Goal: Task Accomplishment & Management: Complete application form

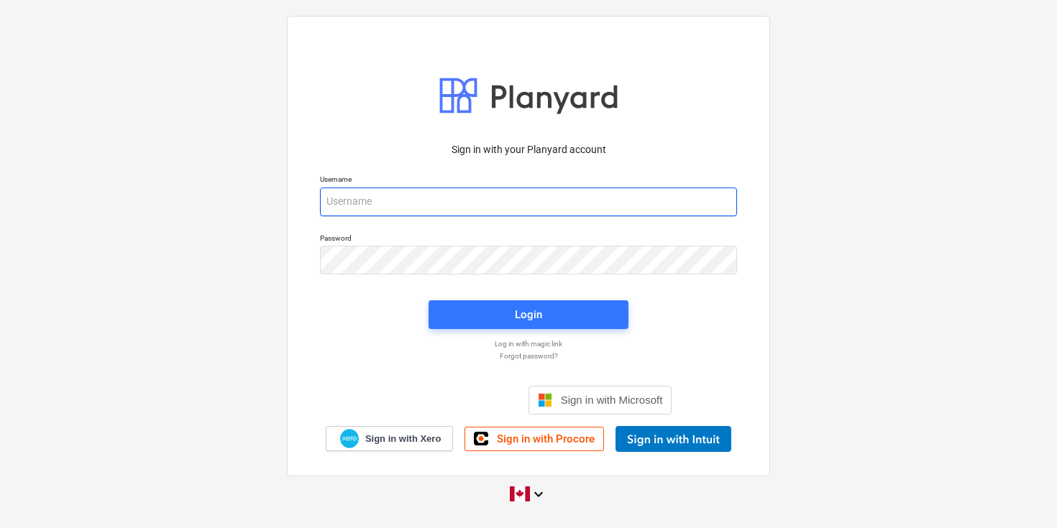
type input "[EMAIL_ADDRESS][DOMAIN_NAME]"
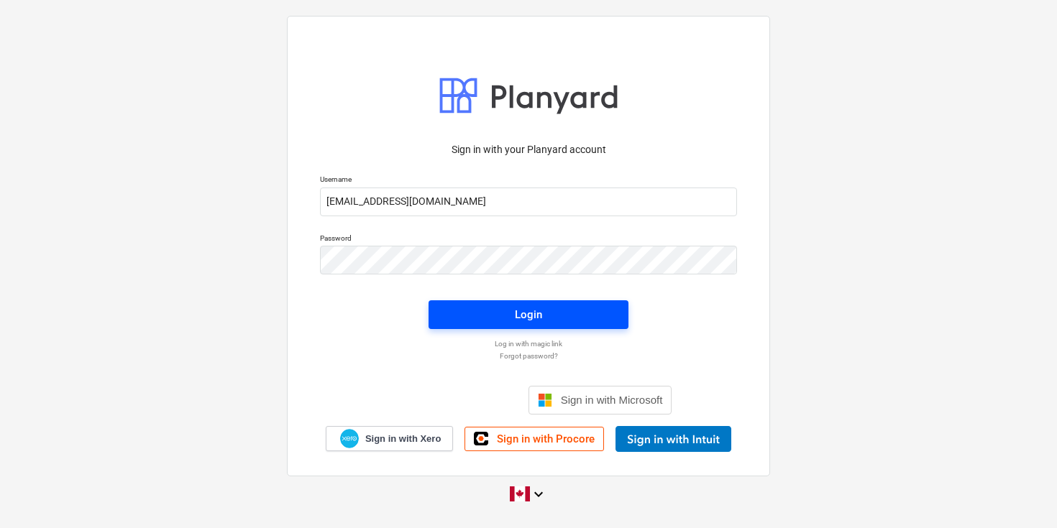
click at [540, 321] on div "Login" at bounding box center [528, 314] width 27 height 19
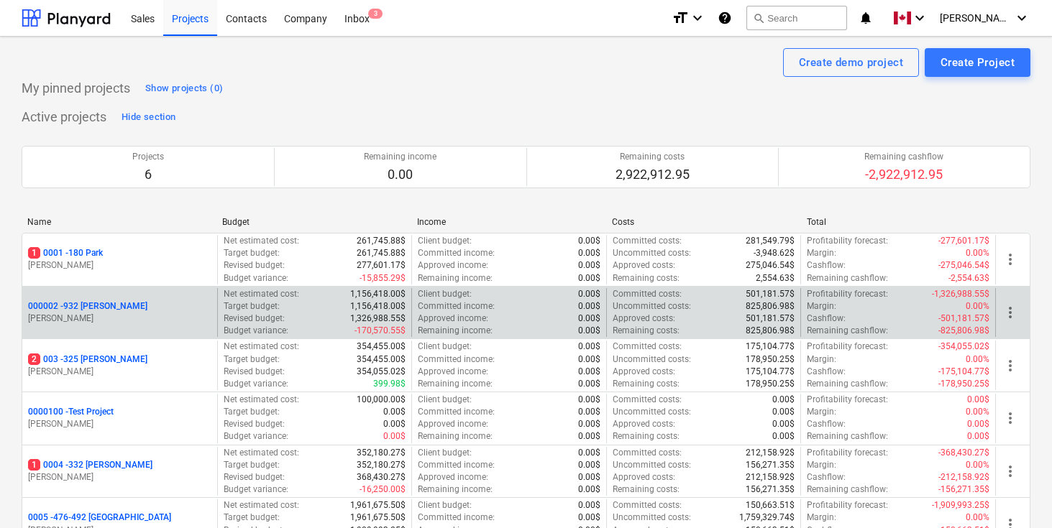
click at [98, 305] on p "000002 - 932 [PERSON_NAME]" at bounding box center [87, 306] width 119 height 12
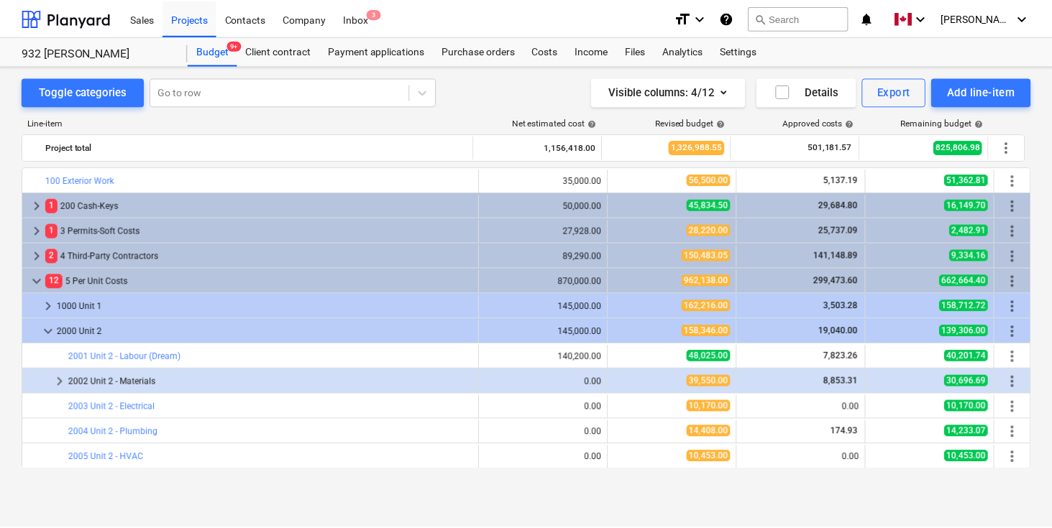
scroll to position [224, 0]
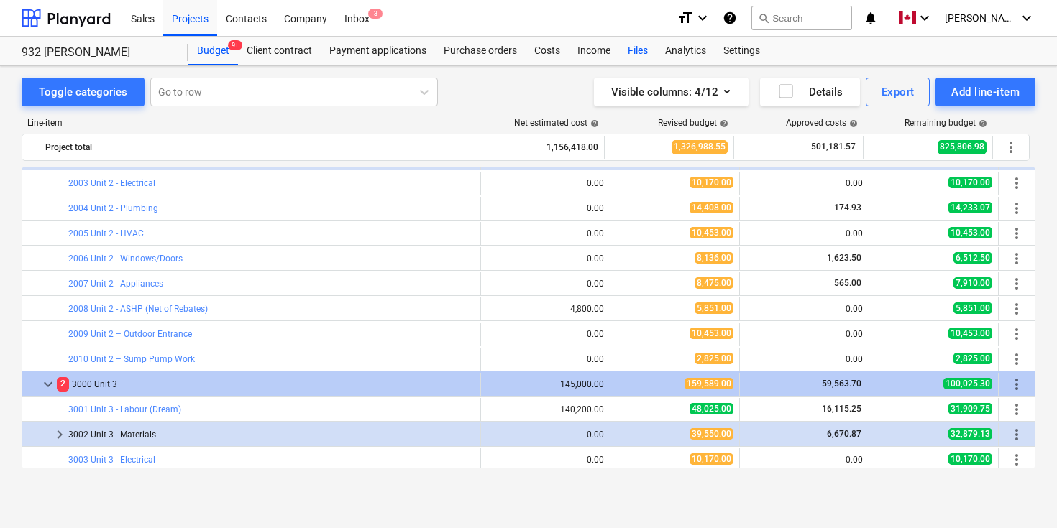
click at [634, 56] on div "Files" at bounding box center [637, 51] width 37 height 29
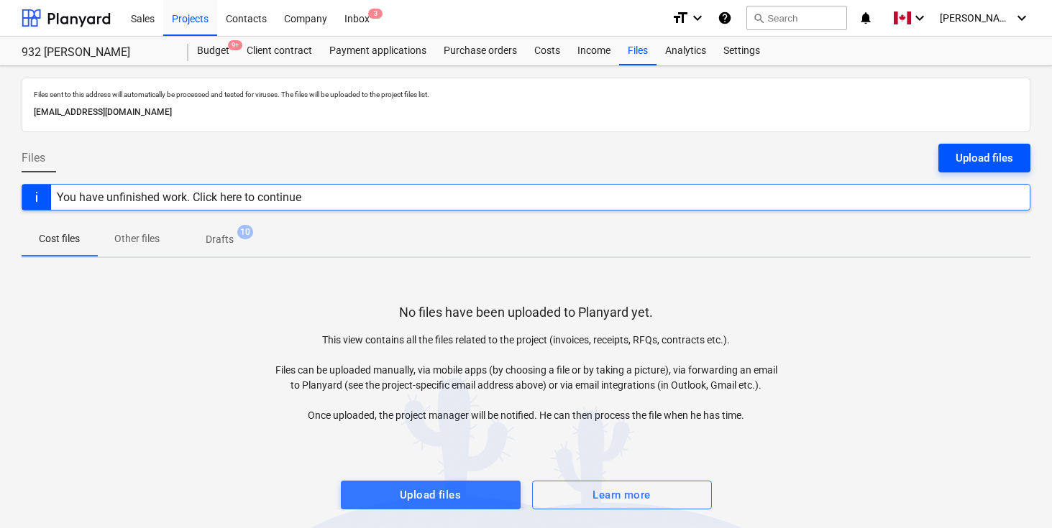
click at [993, 156] on div "Upload files" at bounding box center [983, 158] width 57 height 19
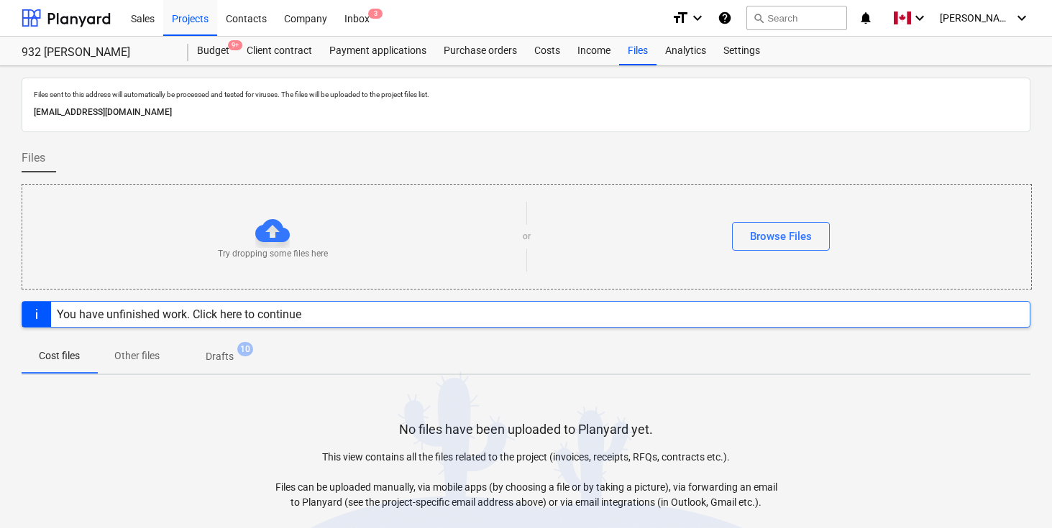
click at [993, 156] on div "Files" at bounding box center [526, 164] width 1008 height 40
click at [282, 237] on div at bounding box center [272, 230] width 34 height 34
click at [792, 232] on div "Browse Files" at bounding box center [781, 236] width 62 height 19
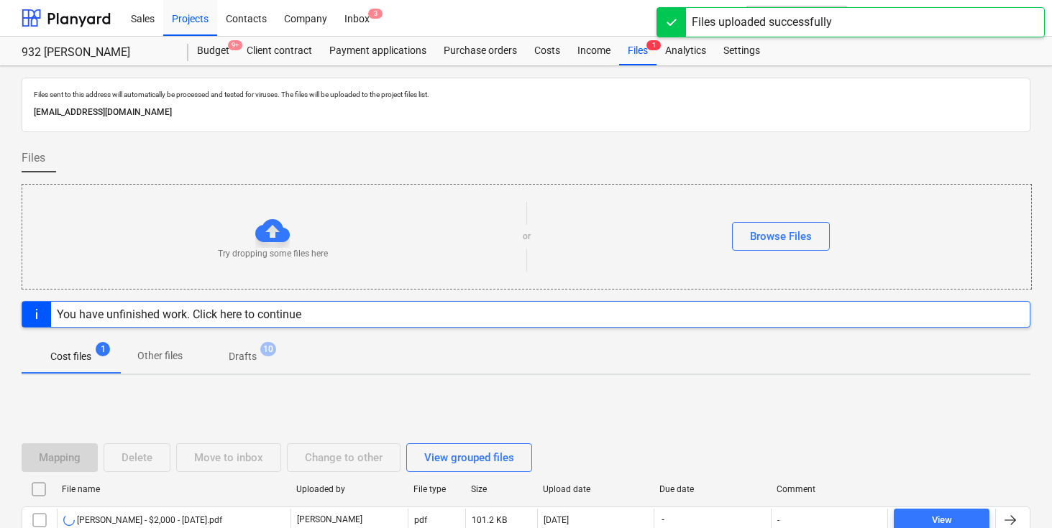
scroll to position [97, 0]
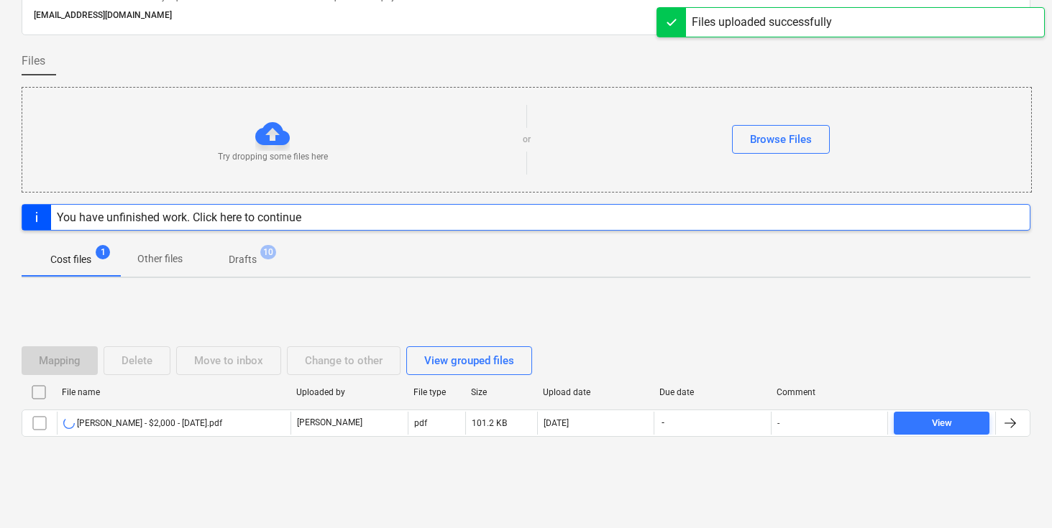
click at [918, 298] on div "Mapping Delete Move to inbox Change to other View grouped files File name Uploa…" at bounding box center [526, 398] width 1008 height 216
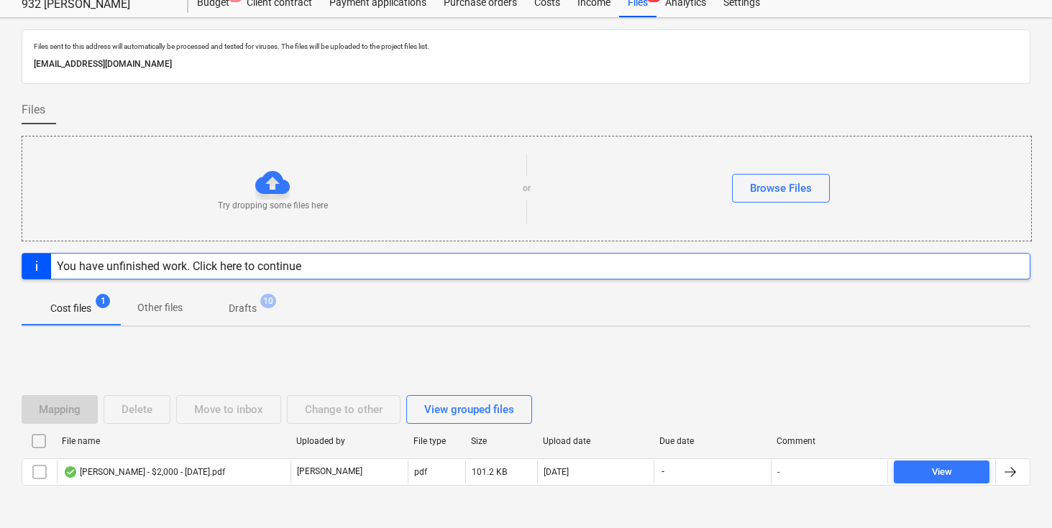
scroll to position [97, 0]
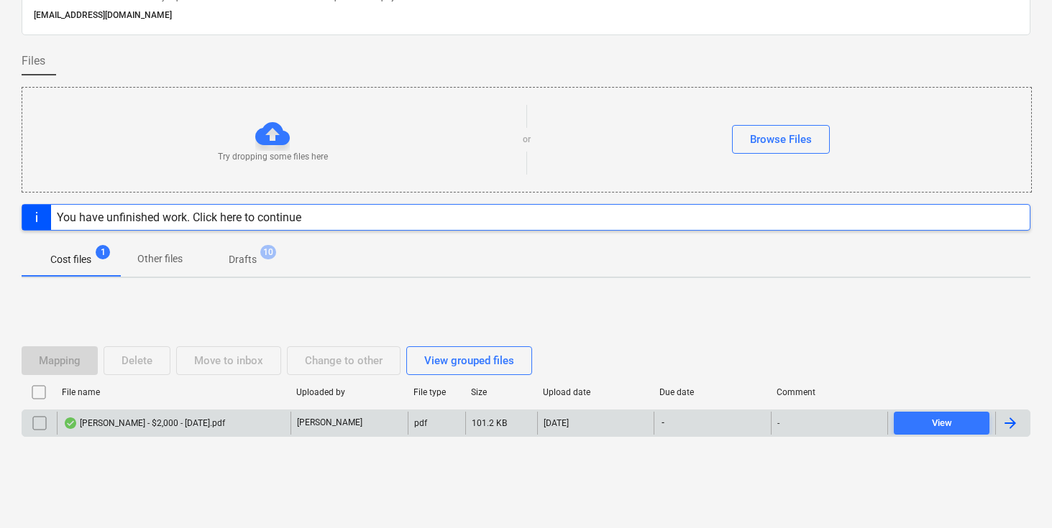
click at [1004, 423] on div at bounding box center [1009, 423] width 17 height 17
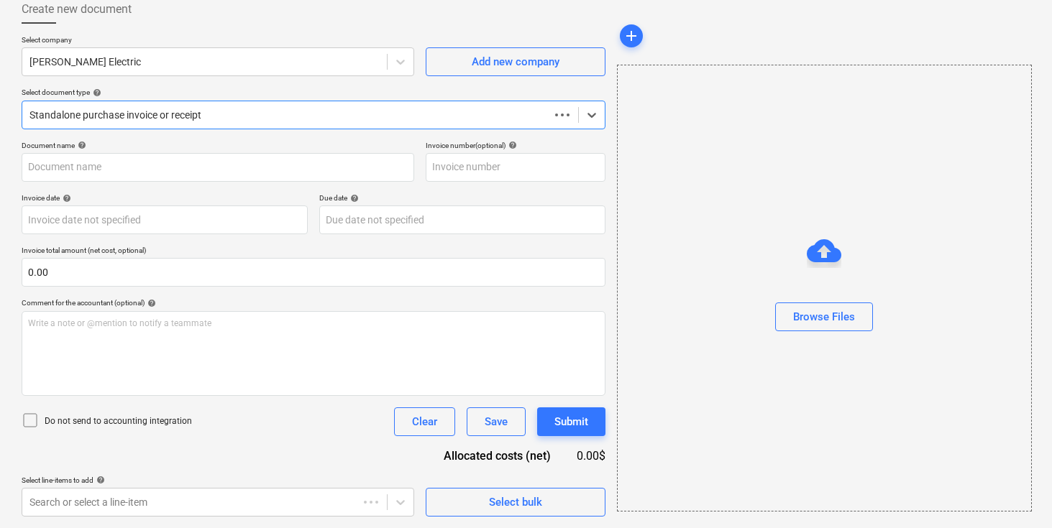
scroll to position [83, 0]
type input "[DATE]"
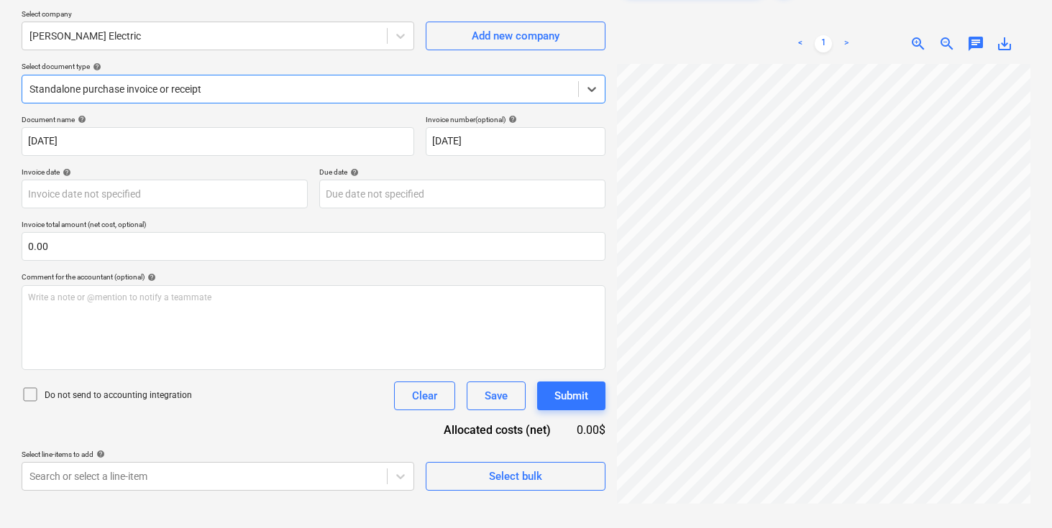
scroll to position [144, 0]
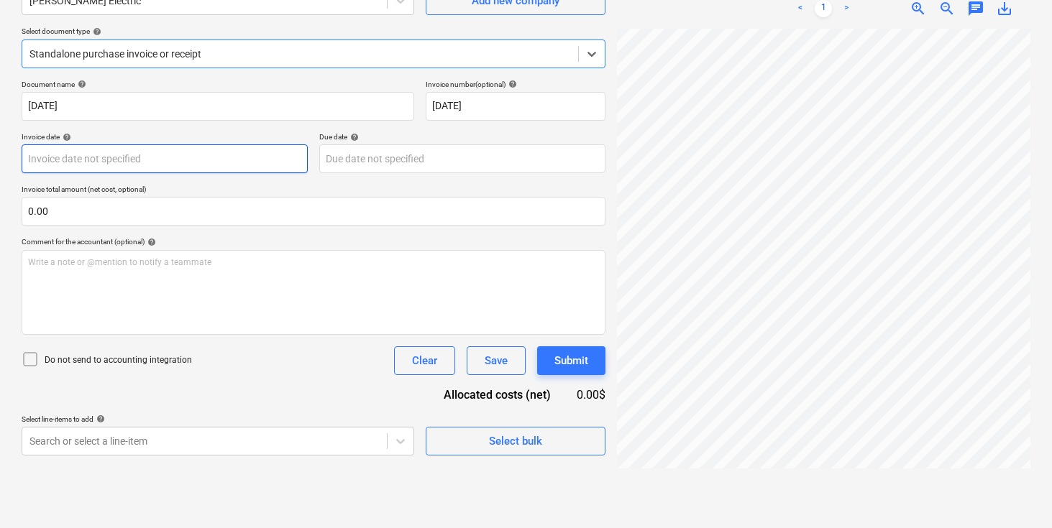
click at [193, 156] on body "Sales Projects Contacts Company Inbox 3 format_size keyboard_arrow_down help se…" at bounding box center [526, 120] width 1052 height 528
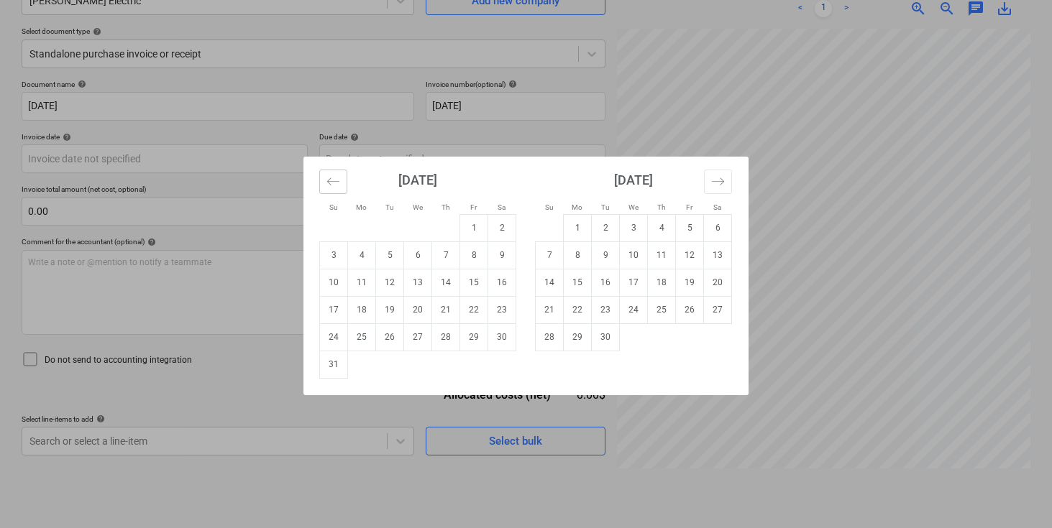
click at [341, 185] on button "Move backward to switch to the previous month." at bounding box center [333, 182] width 28 height 24
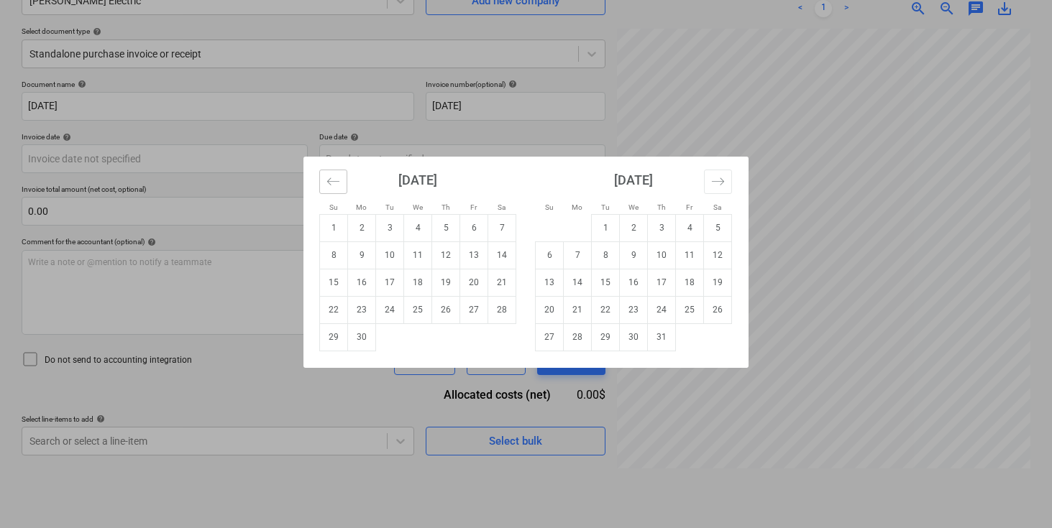
click at [341, 185] on button "Move backward to switch to the previous month." at bounding box center [333, 182] width 28 height 24
click at [334, 332] on td "27" at bounding box center [334, 336] width 28 height 27
type input "[DATE]"
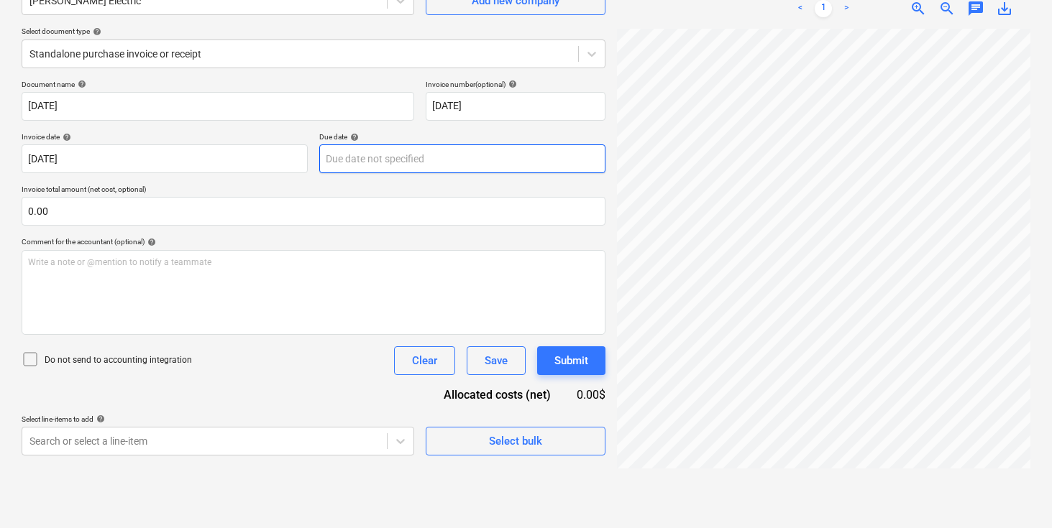
click at [370, 163] on body "Sales Projects Contacts Company Inbox 3 format_size keyboard_arrow_down help se…" at bounding box center [526, 120] width 1052 height 528
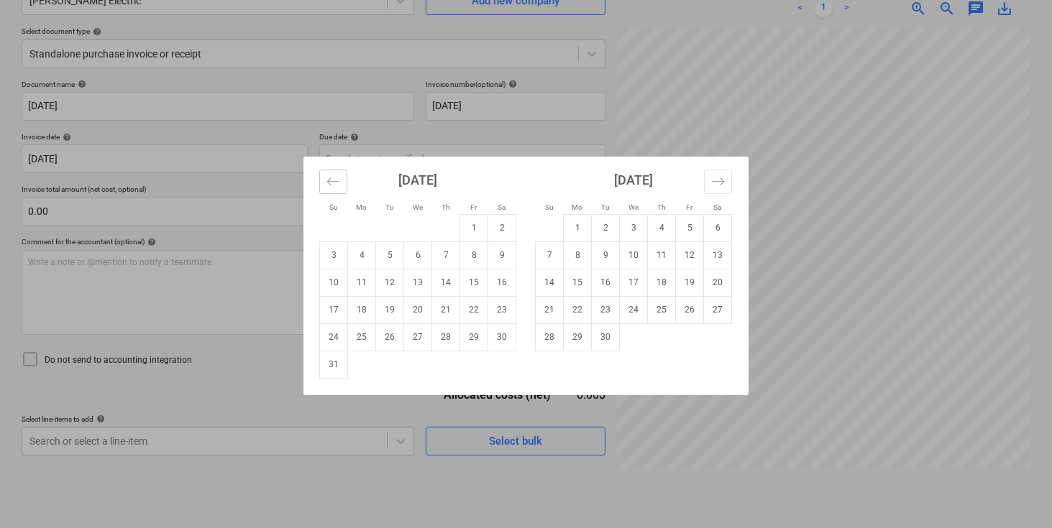
click at [331, 182] on icon "Move backward to switch to the previous month." at bounding box center [333, 182] width 14 height 14
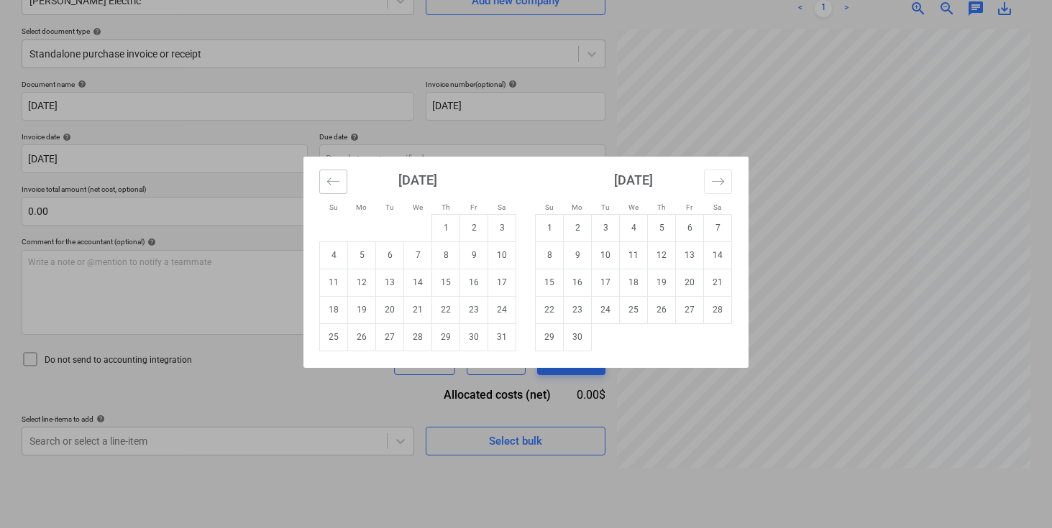
click at [331, 182] on icon "Move backward to switch to the previous month." at bounding box center [333, 182] width 14 height 14
click at [335, 331] on td "27" at bounding box center [334, 336] width 28 height 27
type input "[DATE]"
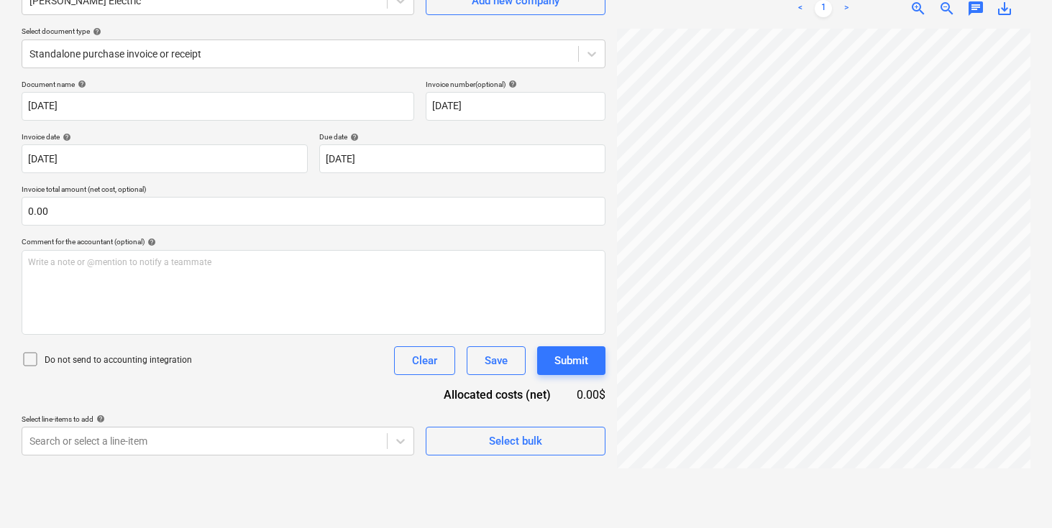
click at [320, 188] on p "Invoice total amount (net cost, optional)" at bounding box center [314, 191] width 584 height 12
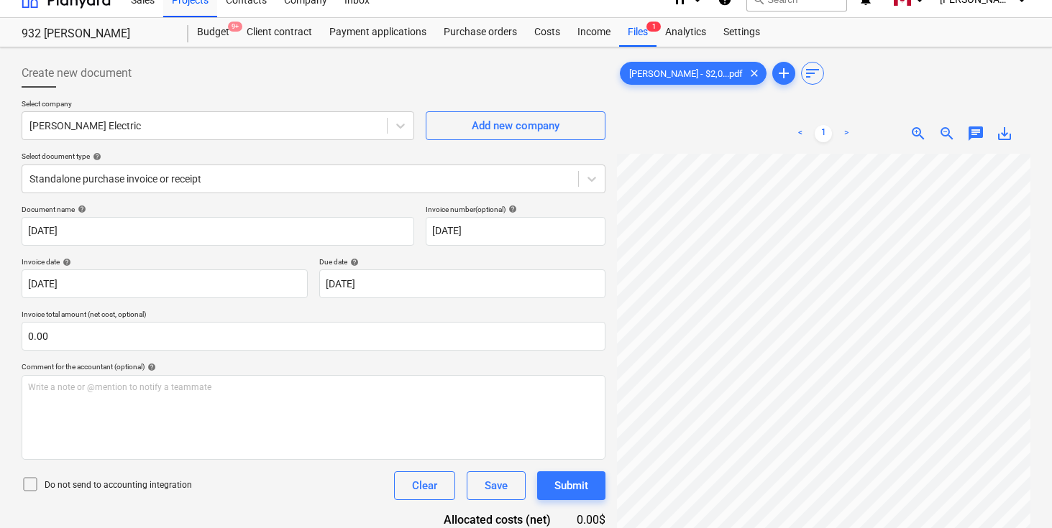
scroll to position [0, 0]
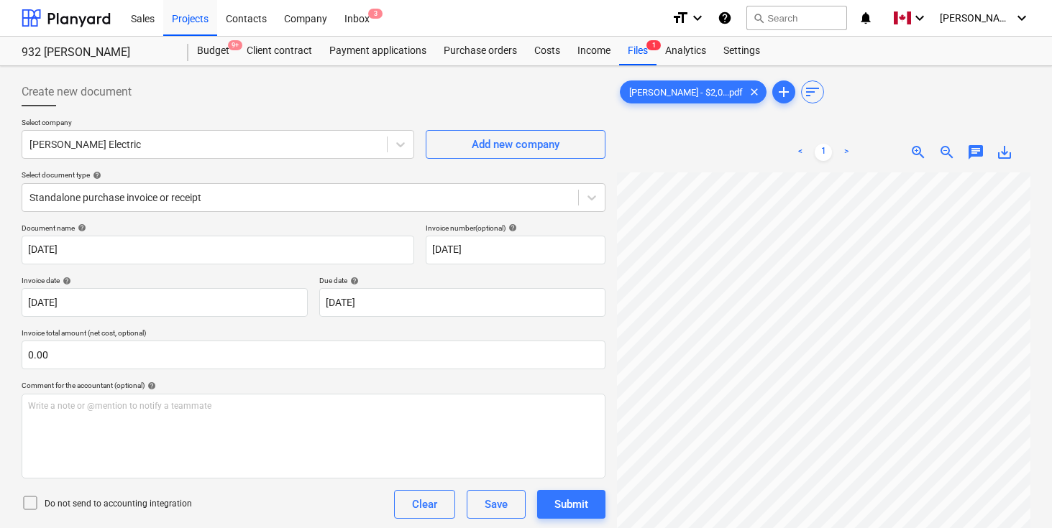
click at [311, 169] on div "Select company [PERSON_NAME] Electric Add new company Select document type help…" at bounding box center [314, 171] width 584 height 106
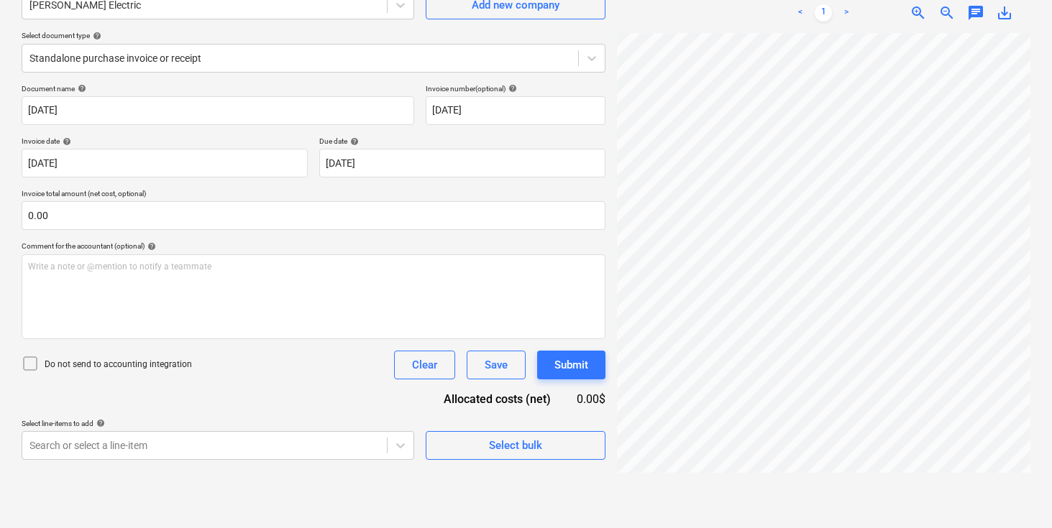
scroll to position [144, 0]
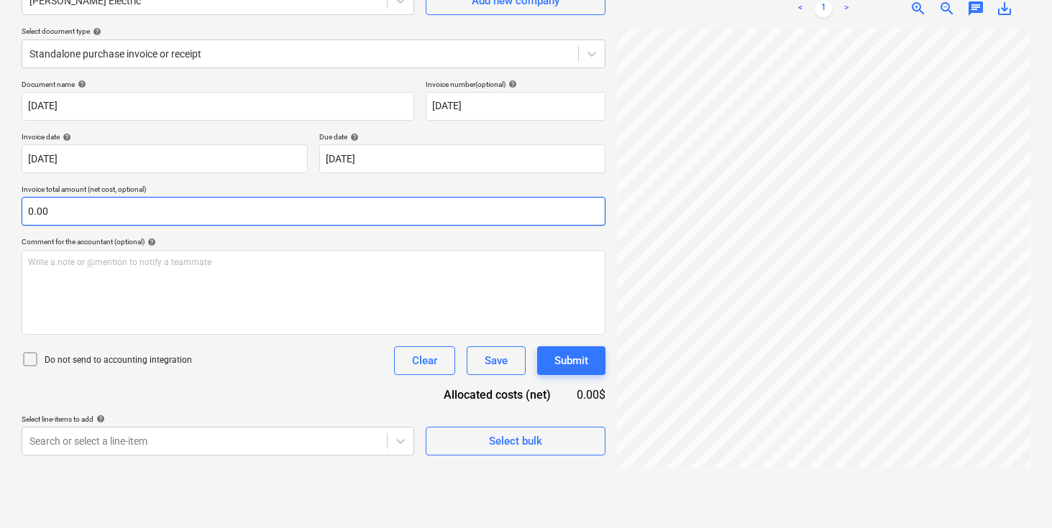
click at [286, 211] on input "0.00" at bounding box center [314, 211] width 584 height 29
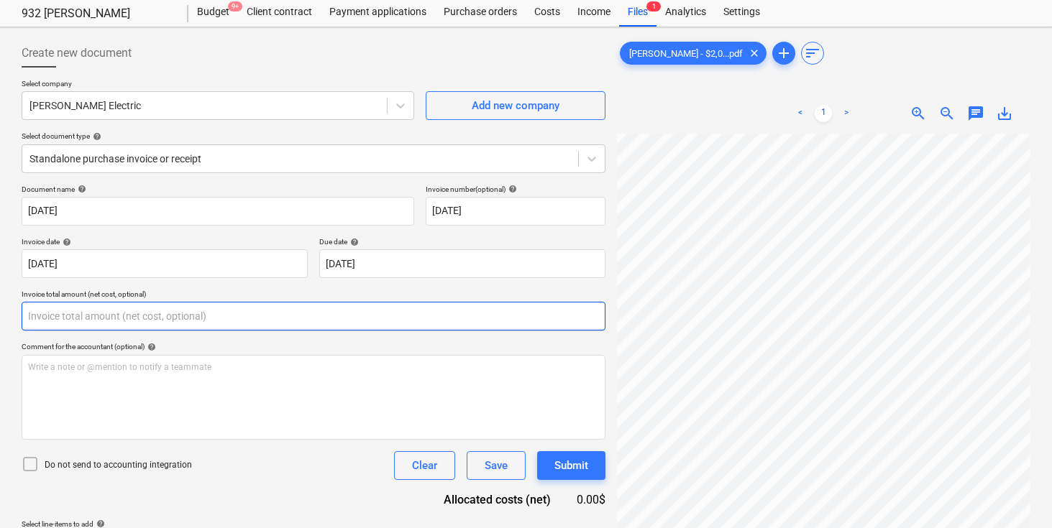
scroll to position [121, 0]
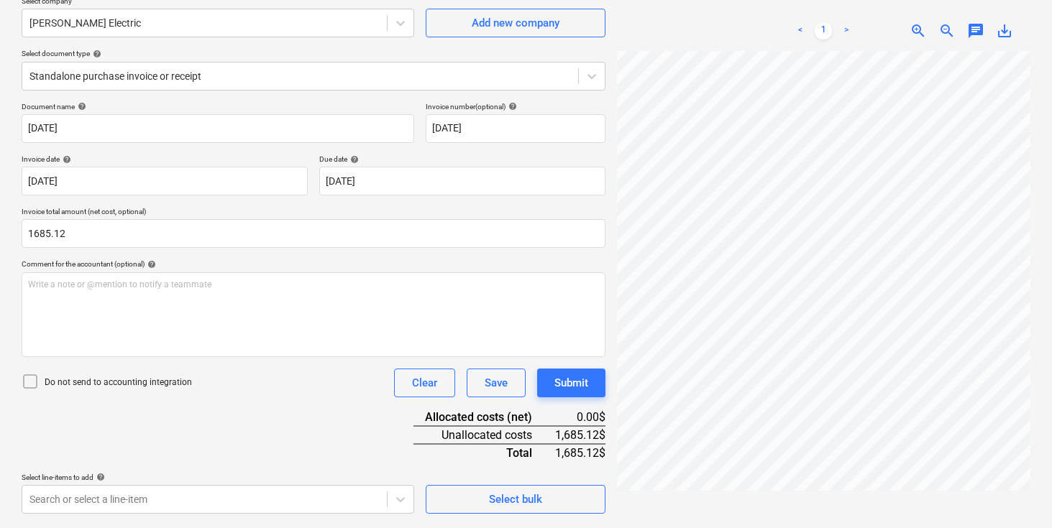
click at [223, 389] on div "Do not send to accounting integration Clear Save Submit" at bounding box center [314, 383] width 584 height 29
type input "1,685.12"
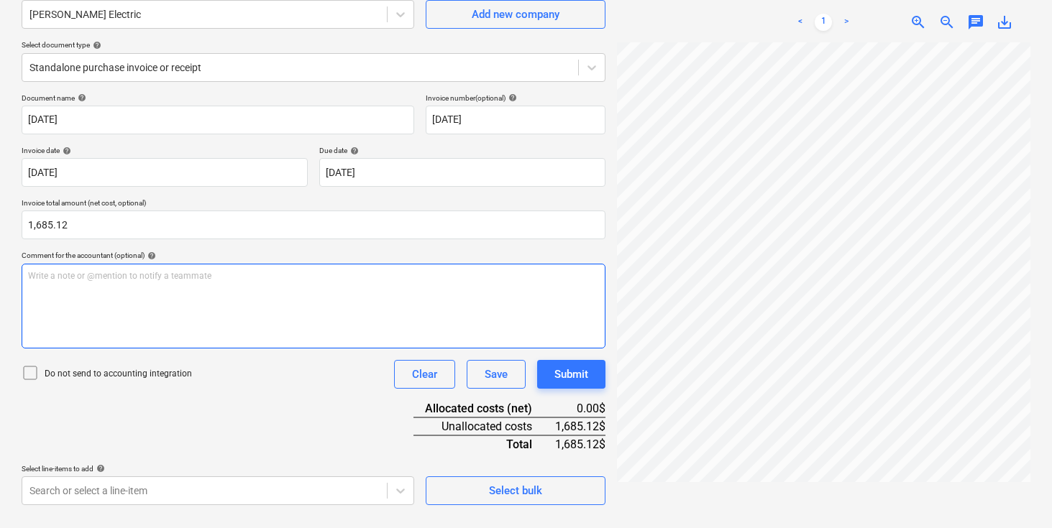
scroll to position [0, 164]
click at [239, 400] on div "Document name help [DATE] Invoice number (optional) help [DATE] Invoice date he…" at bounding box center [314, 299] width 584 height 412
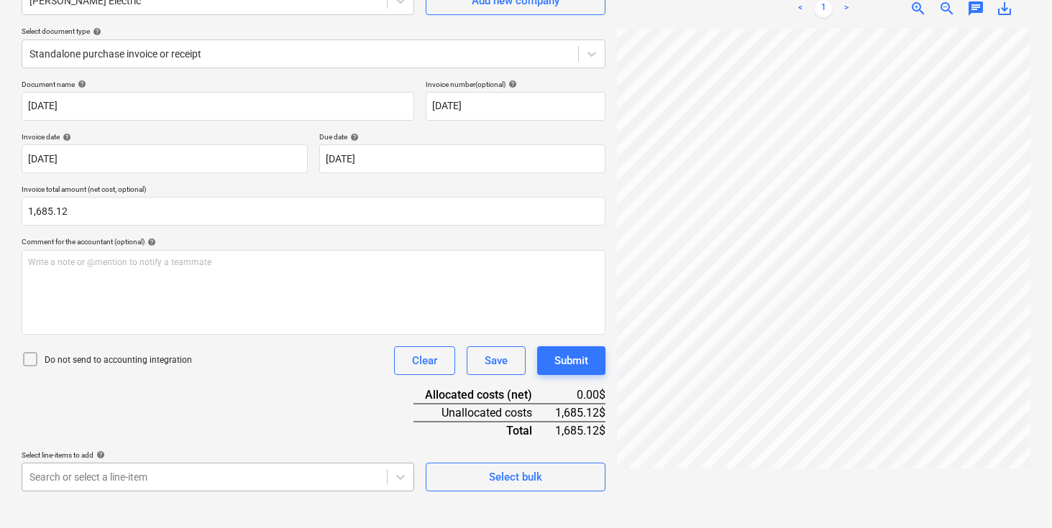
click at [201, 385] on body "Sales Projects Contacts Company Inbox 3 format_size keyboard_arrow_down help se…" at bounding box center [526, 120] width 1052 height 528
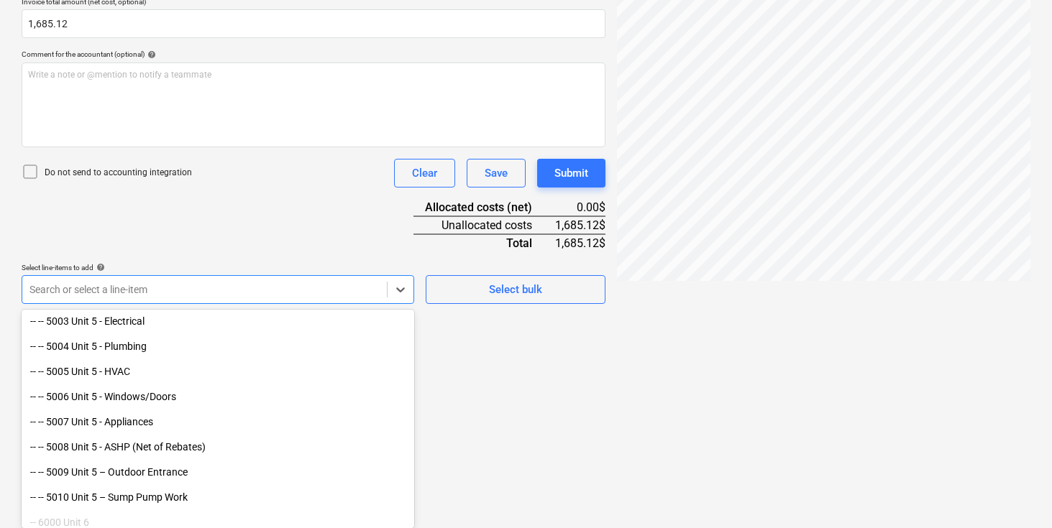
scroll to position [2296, 0]
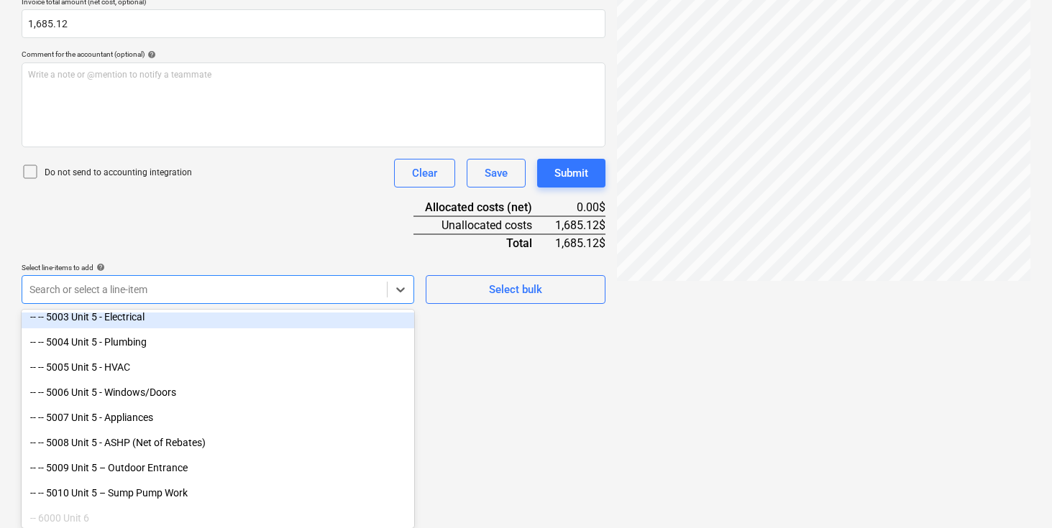
click at [143, 318] on div "-- -- 5003 Unit 5 - Electrical" at bounding box center [218, 316] width 392 height 23
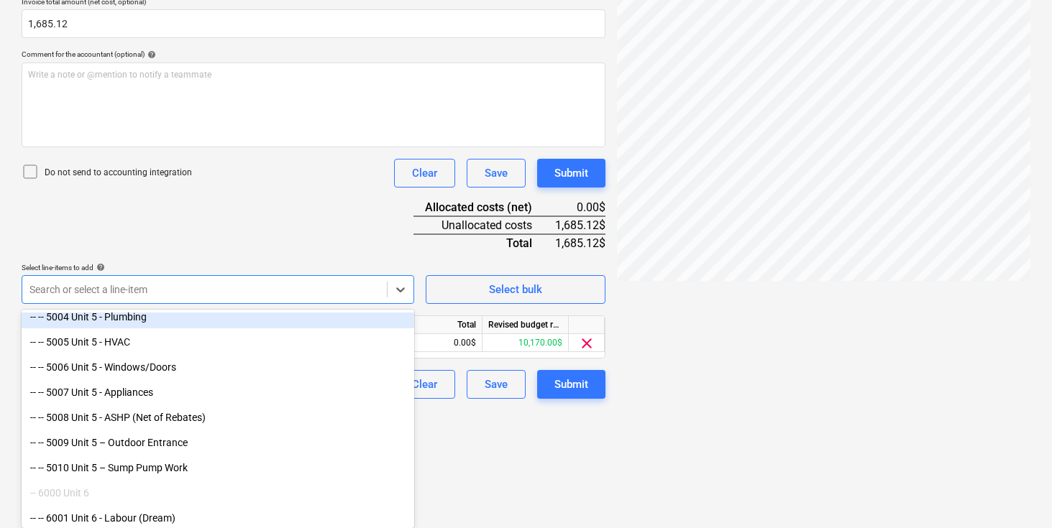
click at [299, 200] on div "Document name help [DATE] Invoice number (optional) help [DATE] Invoice date he…" at bounding box center [314, 145] width 584 height 507
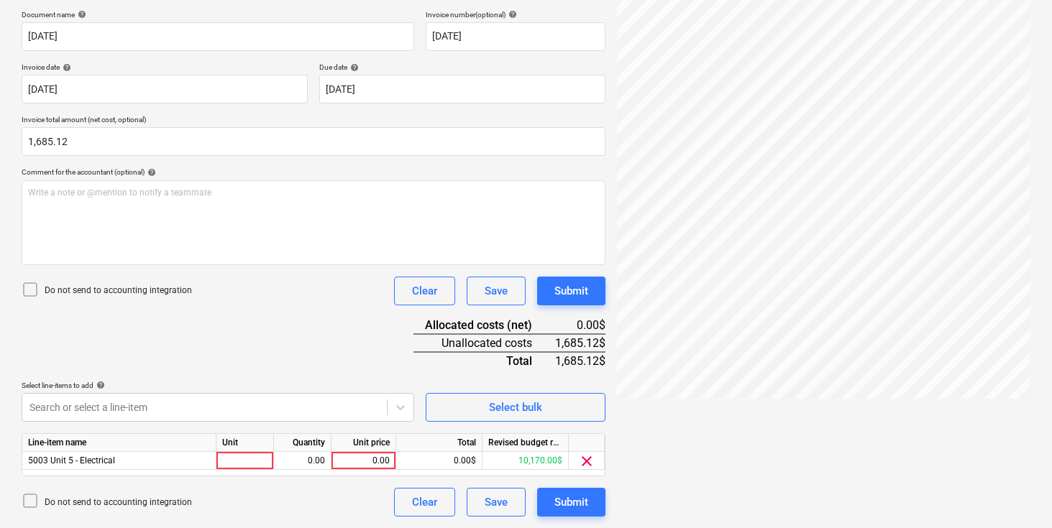
scroll to position [213, 0]
click at [226, 464] on div at bounding box center [244, 461] width 57 height 18
type input "pcs"
type input "1685.12"
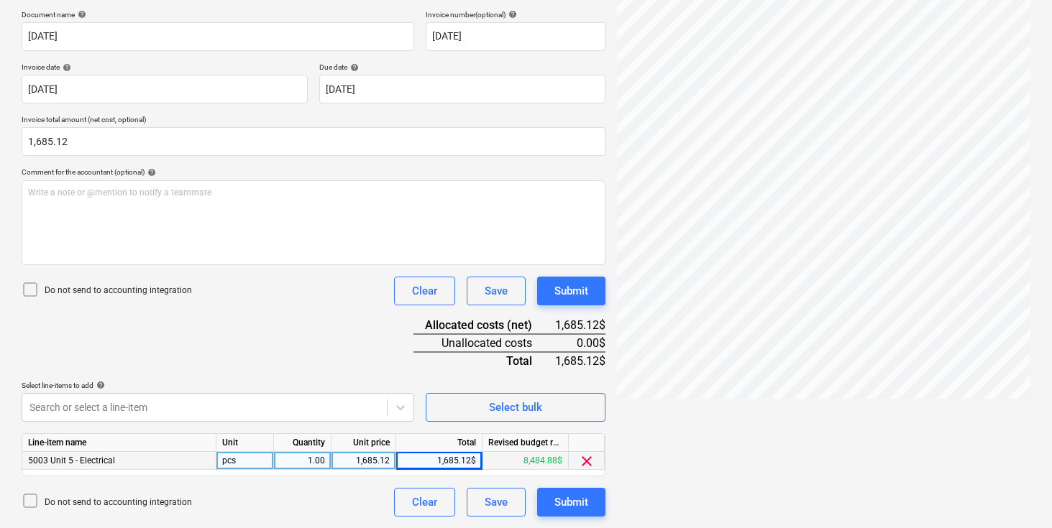
click at [342, 327] on div "Document name help [DATE] Invoice number (optional) help [DATE] Invoice date he…" at bounding box center [314, 263] width 584 height 507
click at [340, 310] on div "Document name help [DATE] Invoice number (optional) help [DATE] Invoice date he…" at bounding box center [314, 263] width 584 height 507
click at [302, 328] on div "Document name help [DATE] Invoice number (optional) help [DATE] Invoice date he…" at bounding box center [314, 263] width 584 height 507
click at [283, 323] on div "Document name help [DATE] Invoice number (optional) help [DATE] Invoice date he…" at bounding box center [314, 263] width 584 height 507
click at [574, 501] on div "Submit" at bounding box center [571, 502] width 34 height 19
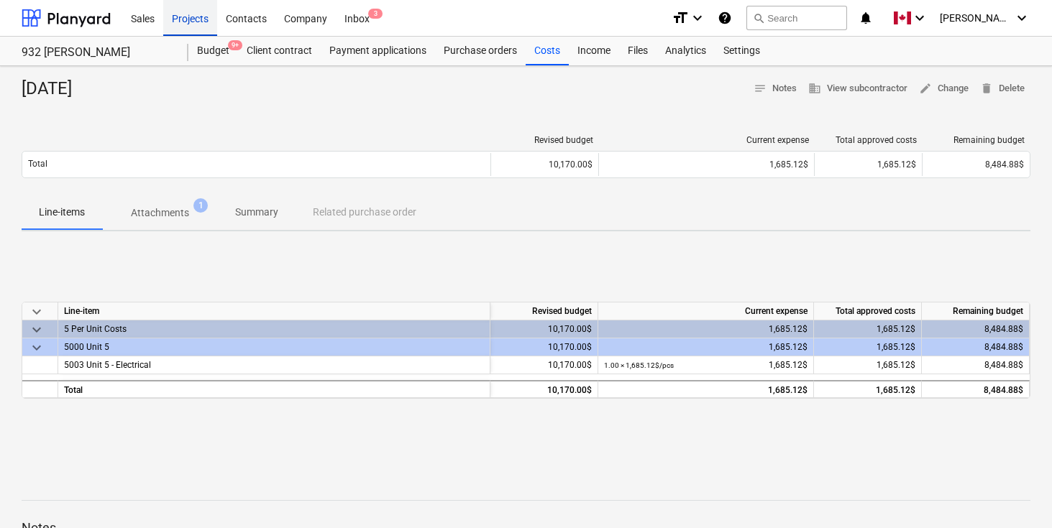
click at [191, 15] on div "Projects" at bounding box center [190, 17] width 54 height 37
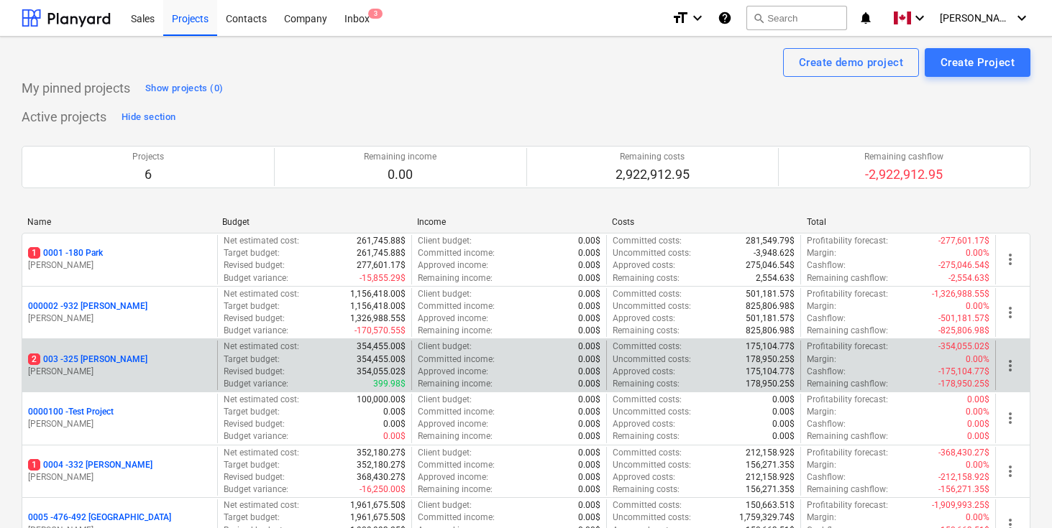
click at [101, 358] on p "2 003 - 325 [PERSON_NAME]" at bounding box center [87, 360] width 119 height 12
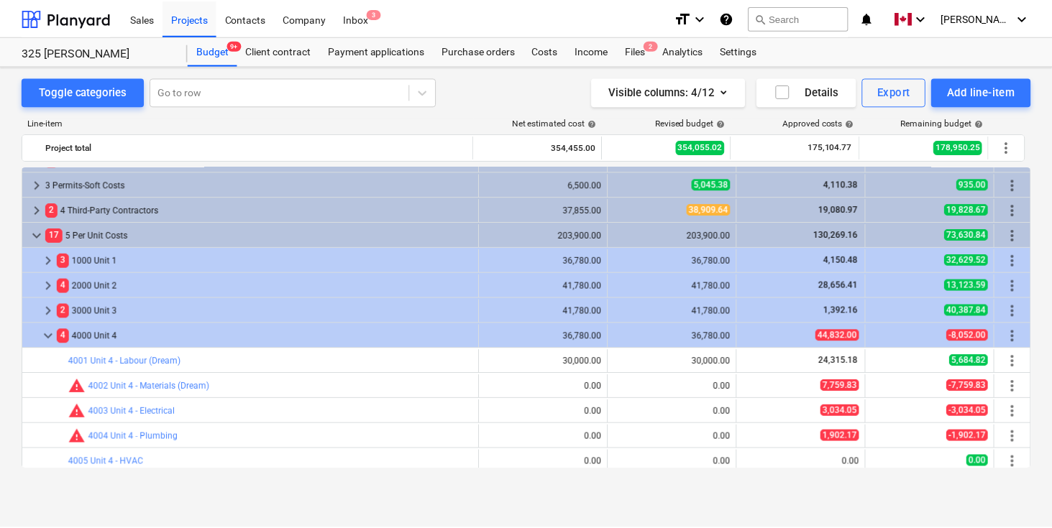
scroll to position [94, 0]
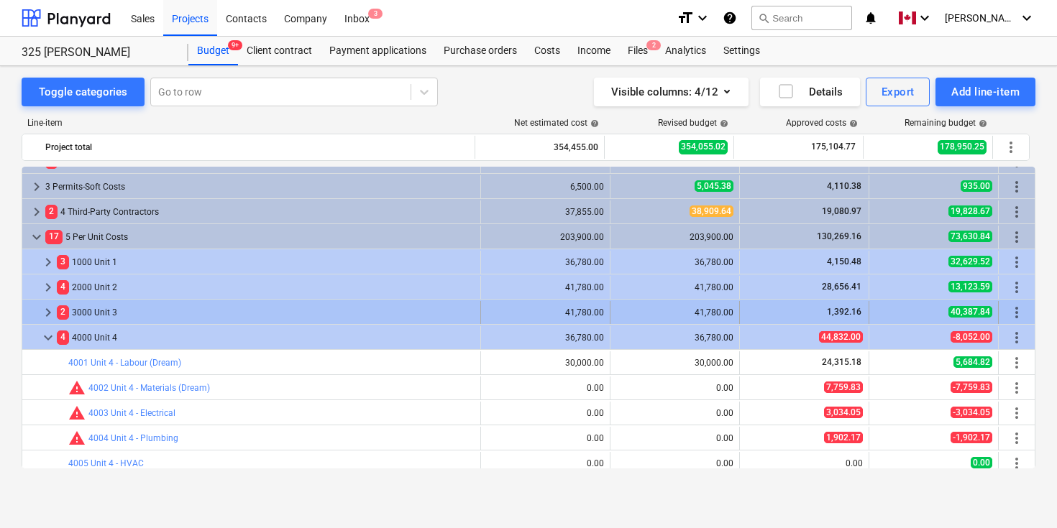
click at [46, 313] on span "keyboard_arrow_right" at bounding box center [48, 312] width 17 height 17
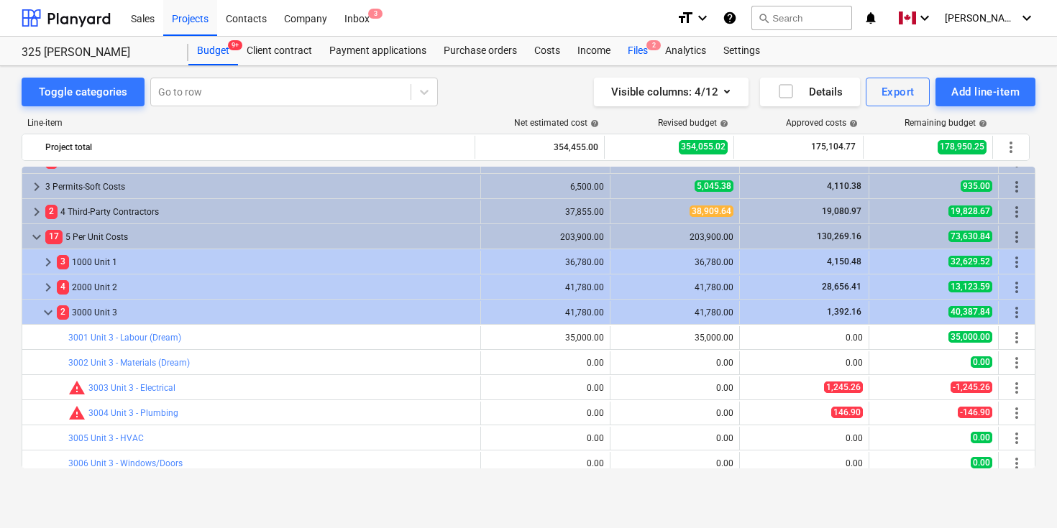
click at [639, 52] on div "Files 2" at bounding box center [637, 51] width 37 height 29
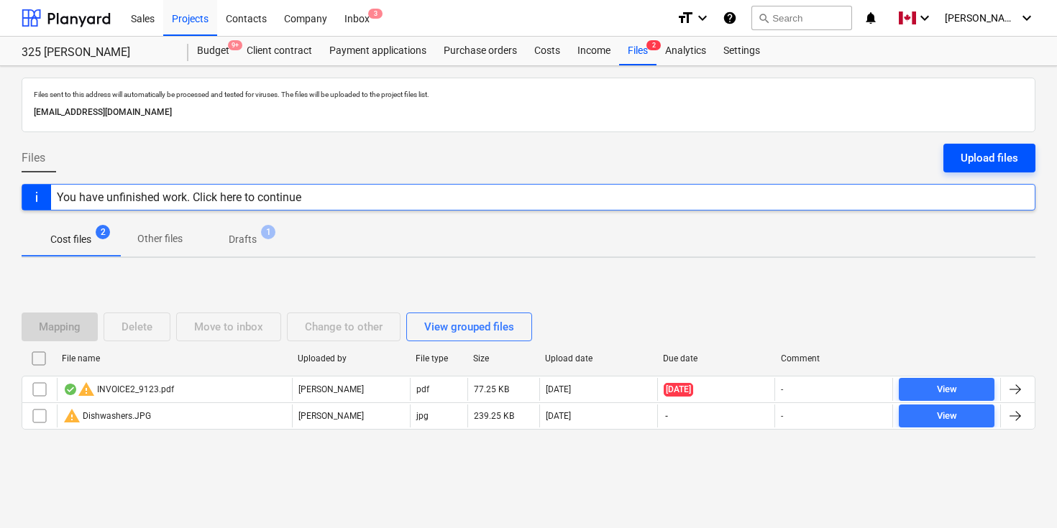
click at [1006, 157] on div "Upload files" at bounding box center [988, 158] width 57 height 19
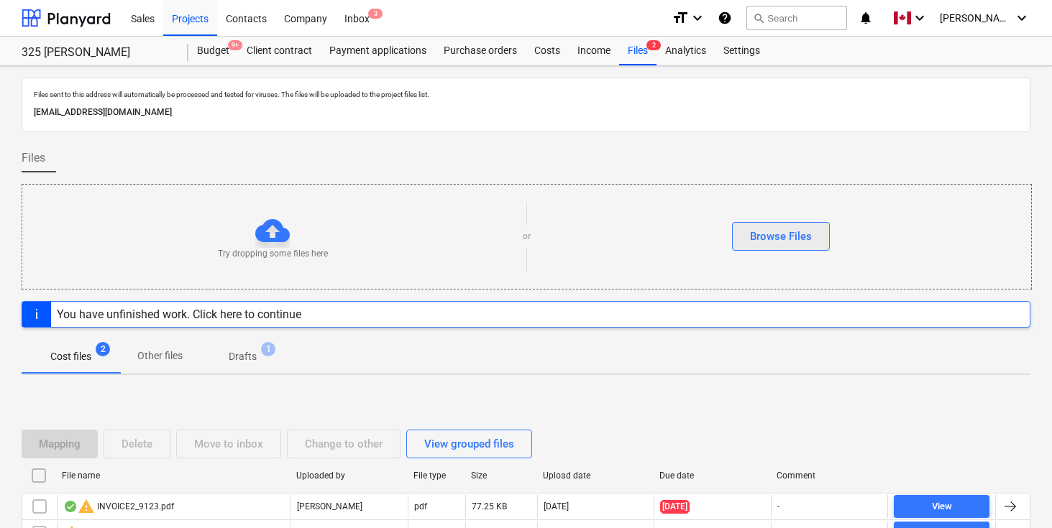
click at [800, 234] on div "Browse Files" at bounding box center [781, 236] width 62 height 19
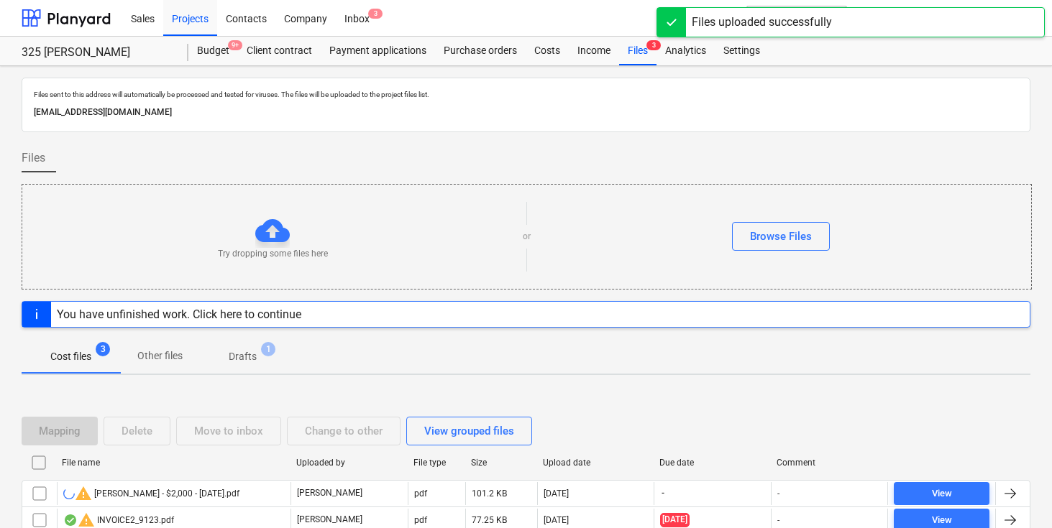
click at [974, 165] on div "Files" at bounding box center [526, 164] width 1008 height 40
click at [974, 152] on div "Files" at bounding box center [526, 164] width 1008 height 40
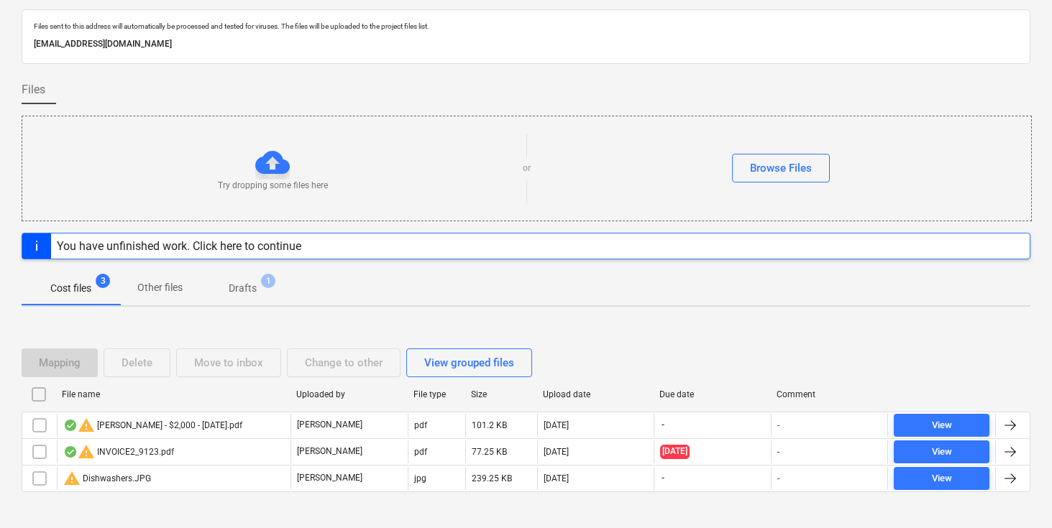
scroll to position [97, 0]
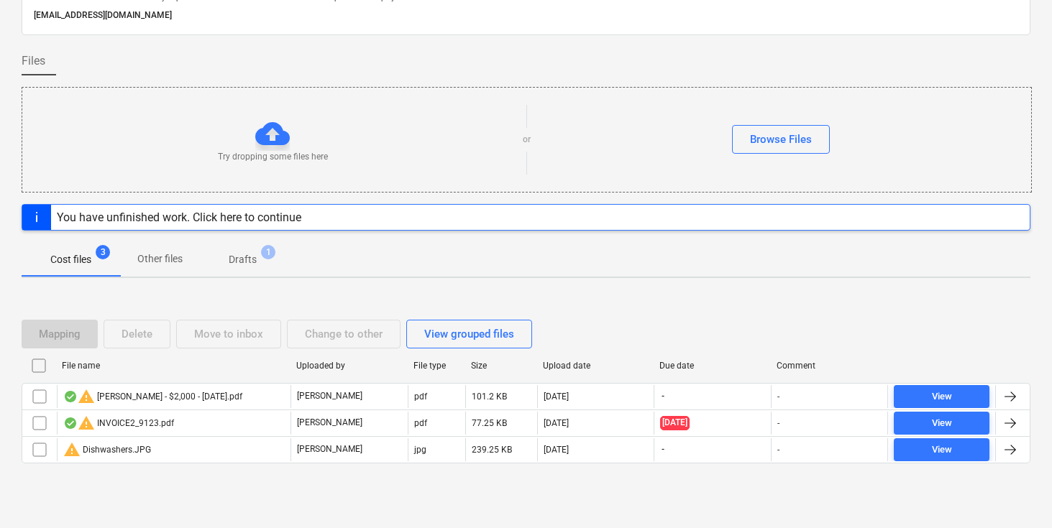
click at [966, 305] on div "Mapping Delete Move to inbox Change to other View grouped files File name Uploa…" at bounding box center [526, 398] width 1008 height 190
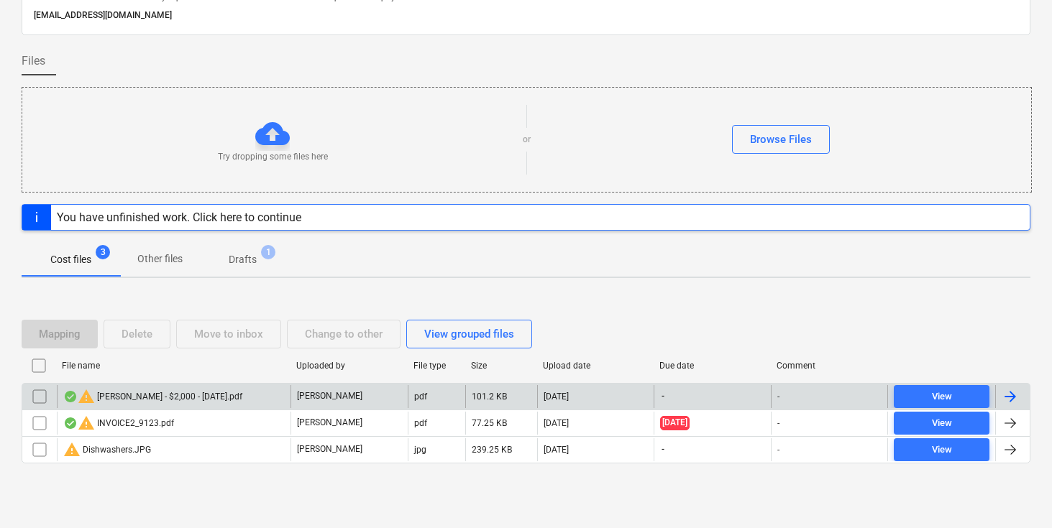
click at [1010, 397] on div at bounding box center [1009, 396] width 17 height 17
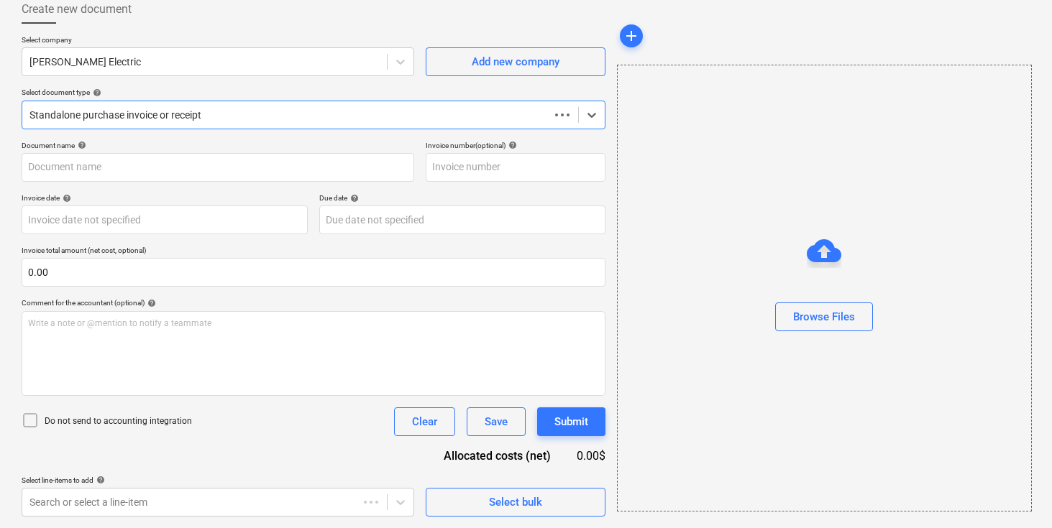
scroll to position [83, 0]
type input "[DATE]"
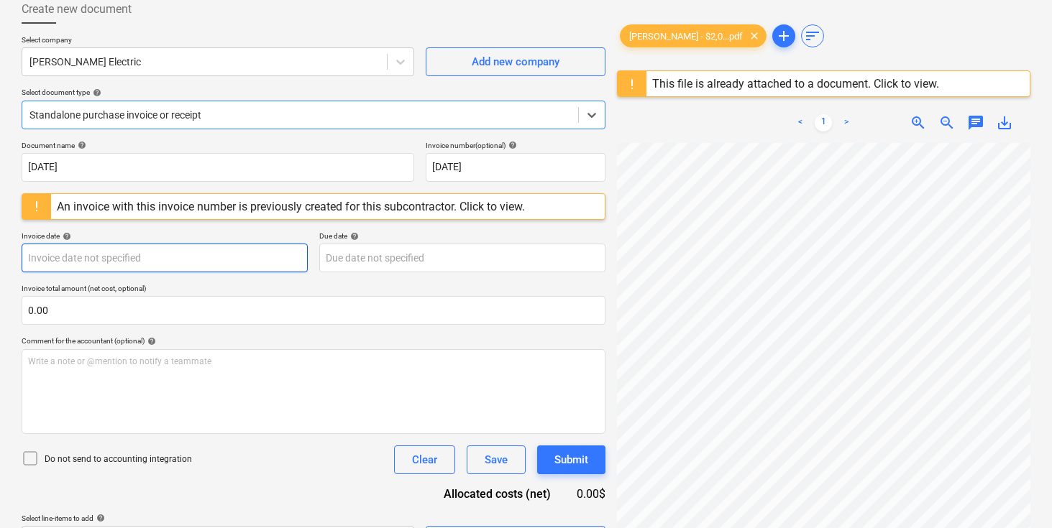
click at [149, 215] on div "An invoice with this invoice number is previously created for this subcontracto…" at bounding box center [290, 206] width 479 height 25
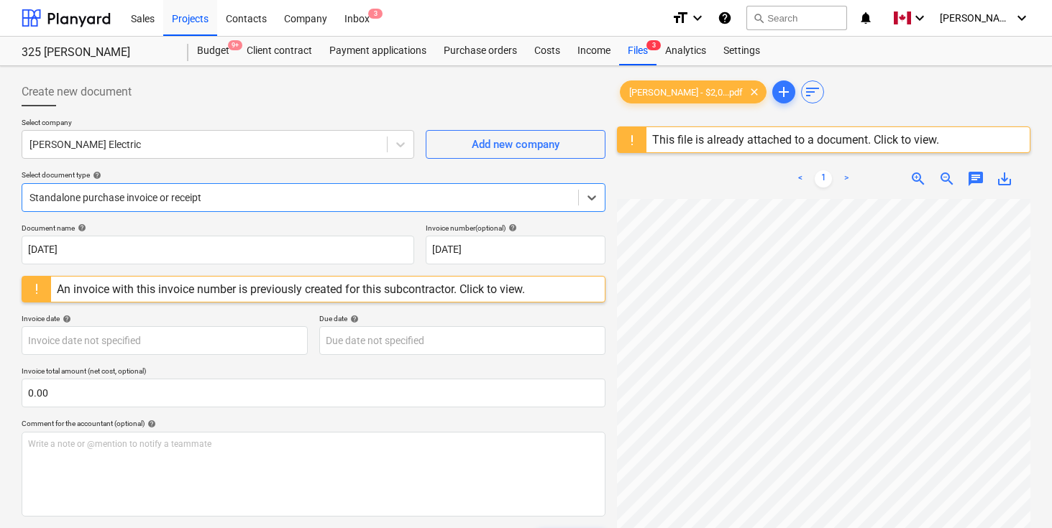
click at [300, 103] on div "Create new document" at bounding box center [314, 92] width 584 height 29
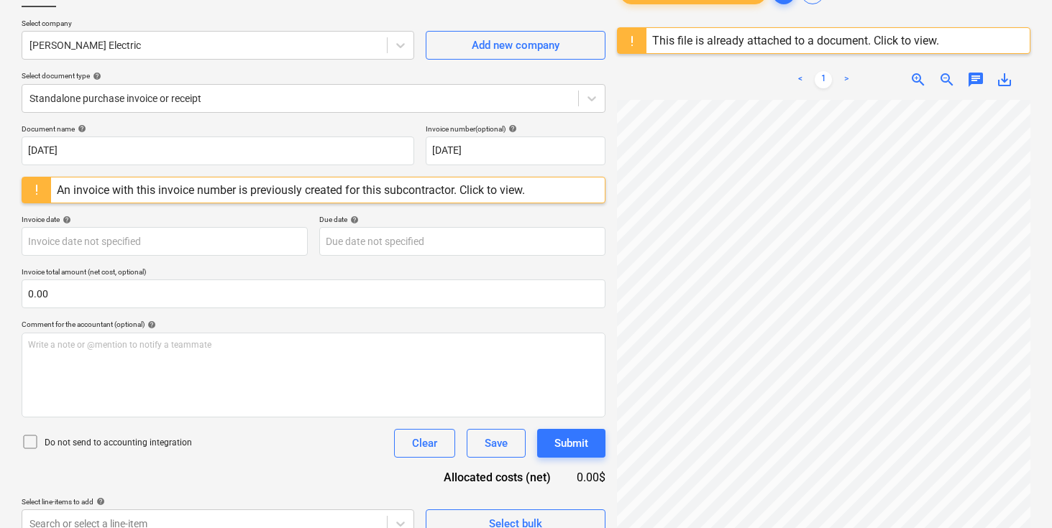
scroll to position [170, 0]
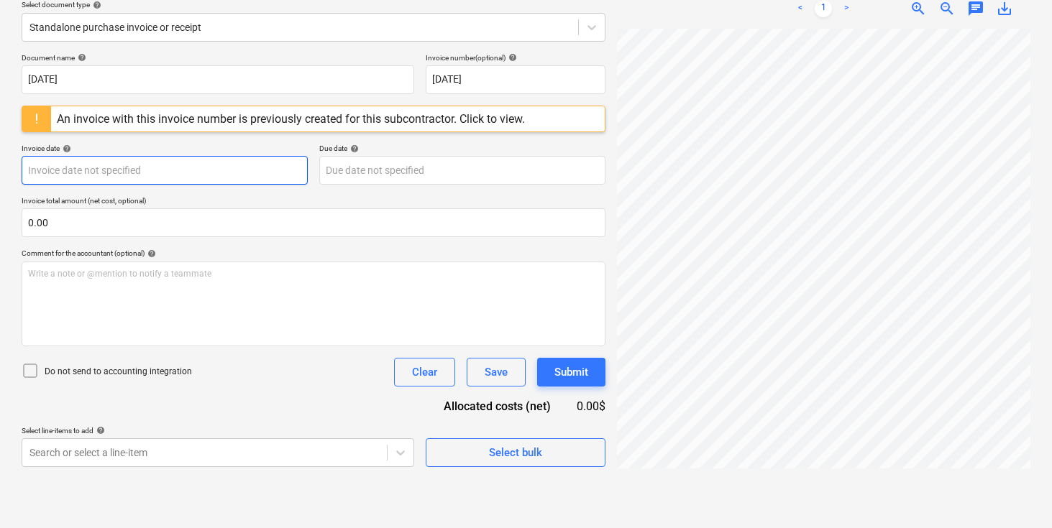
click at [176, 162] on body "Sales Projects Contacts Company Inbox 3 format_size keyboard_arrow_down help se…" at bounding box center [526, 94] width 1052 height 528
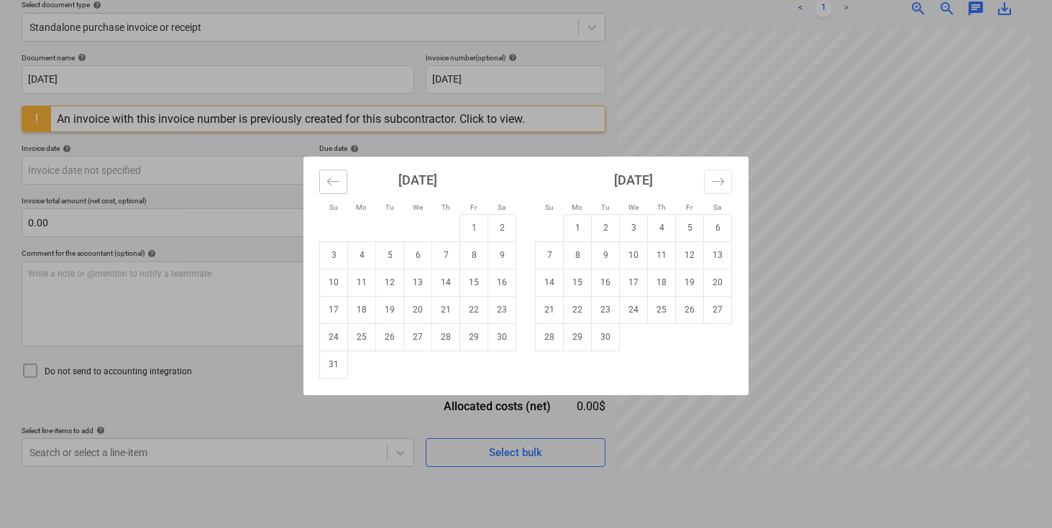
click at [342, 178] on button "Move backward to switch to the previous month." at bounding box center [333, 182] width 28 height 24
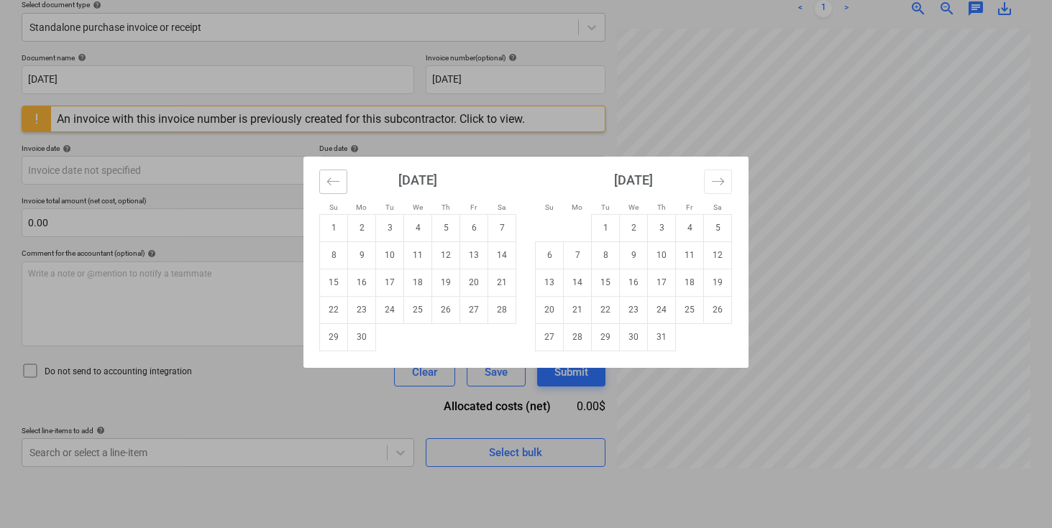
click at [342, 178] on button "Move backward to switch to the previous month." at bounding box center [333, 182] width 28 height 24
click at [337, 335] on td "27" at bounding box center [334, 336] width 28 height 27
type input "[DATE]"
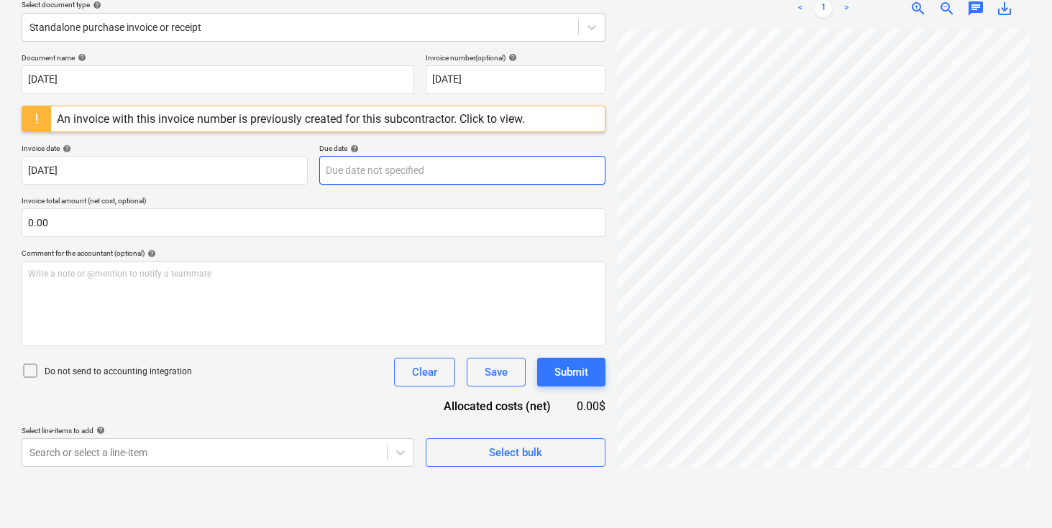
click at [374, 169] on body "Sales Projects Contacts Company Inbox 3 format_size keyboard_arrow_down help se…" at bounding box center [526, 94] width 1052 height 528
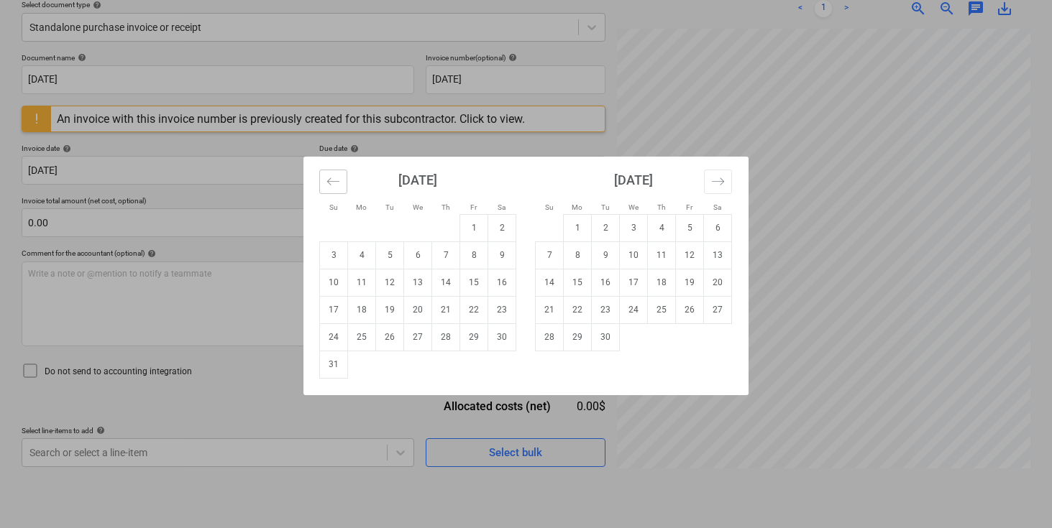
click at [336, 183] on icon "Move backward to switch to the previous month." at bounding box center [333, 182] width 14 height 14
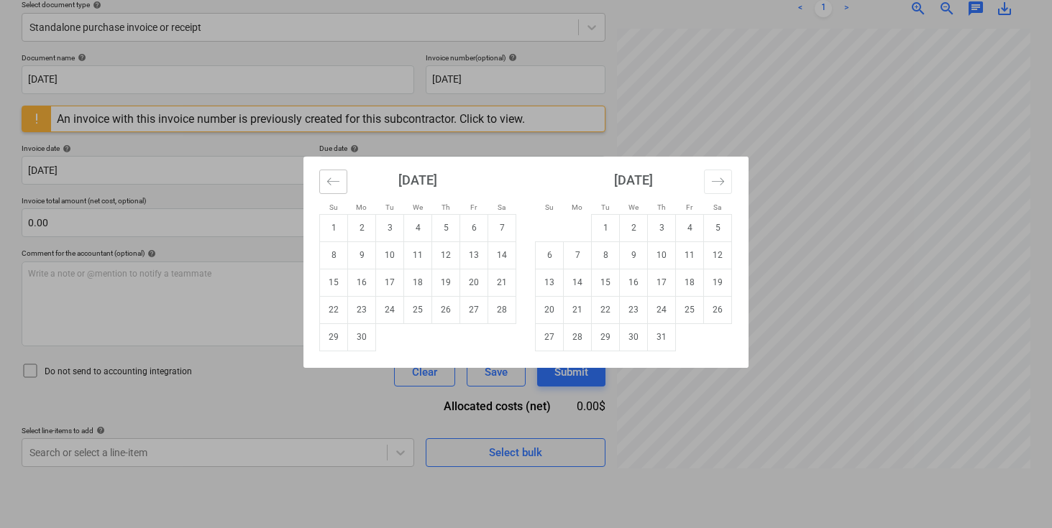
click at [336, 183] on icon "Move backward to switch to the previous month." at bounding box center [333, 182] width 14 height 14
click at [336, 336] on td "27" at bounding box center [334, 336] width 28 height 27
type input "[DATE]"
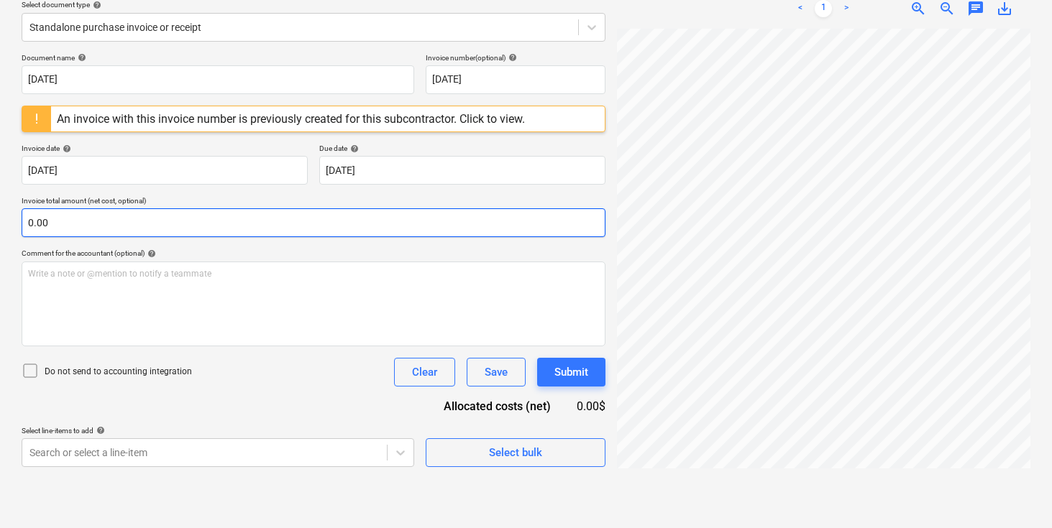
click at [321, 218] on input "0.00" at bounding box center [314, 222] width 584 height 29
click at [152, 226] on input "text" at bounding box center [314, 222] width 584 height 29
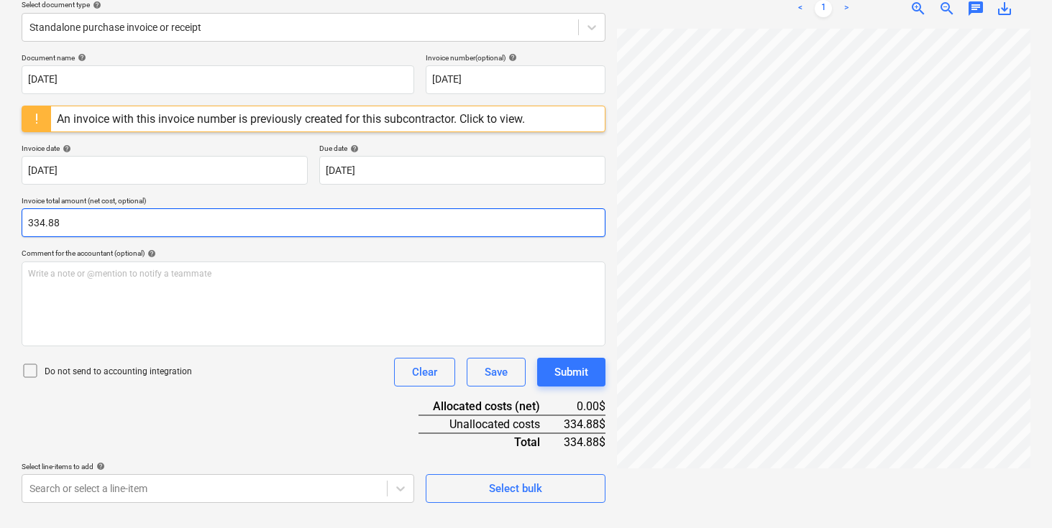
type input "334.88"
click at [241, 379] on div "Do not send to accounting integration Clear Save Submit" at bounding box center [314, 372] width 584 height 29
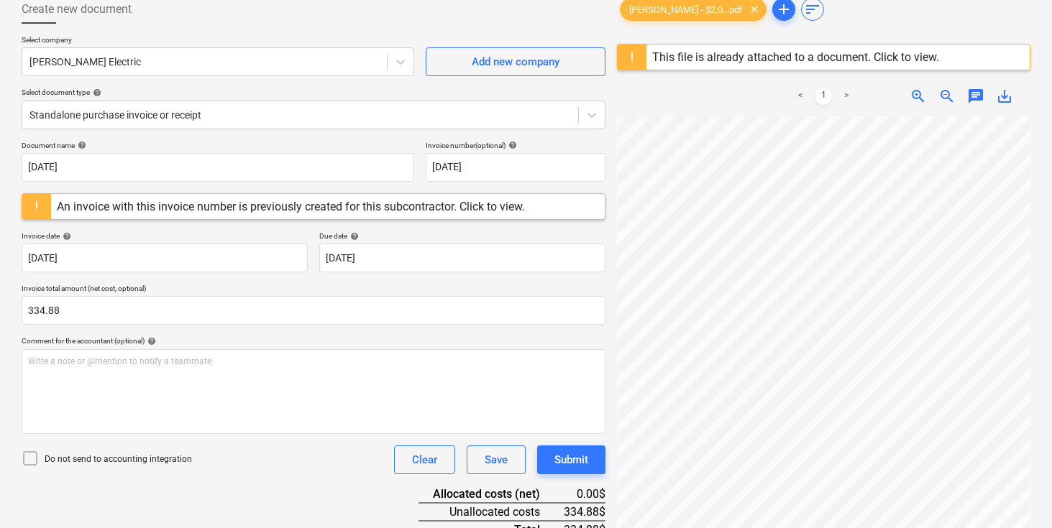
scroll to position [170, 0]
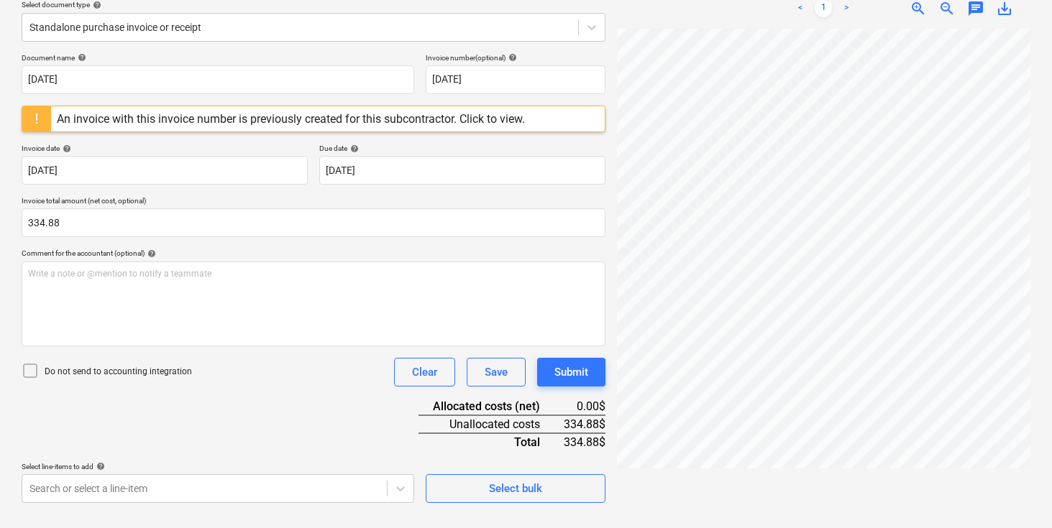
click at [281, 392] on div "Document name help [DATE] Invoice number (optional) help [DATE] An invoice with…" at bounding box center [314, 278] width 584 height 450
click at [172, 358] on body "Sales Projects Contacts Company Inbox 3 format_size keyboard_arrow_down help se…" at bounding box center [526, 94] width 1052 height 528
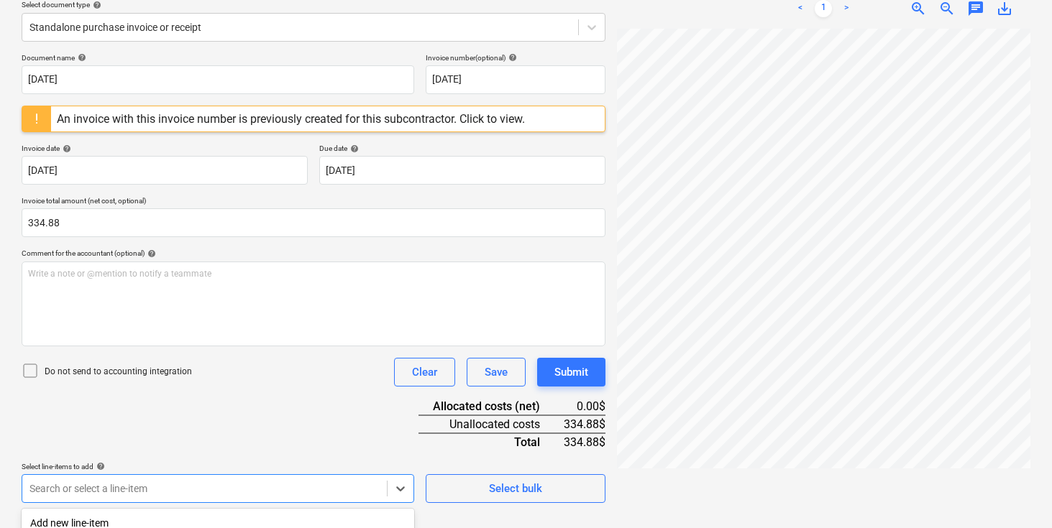
scroll to position [369, 0]
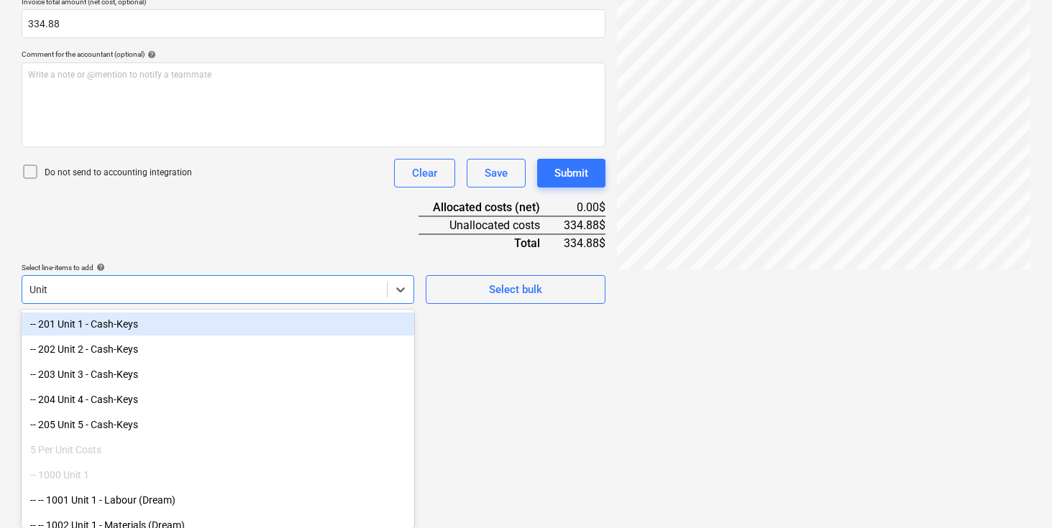
type input "Unit 3"
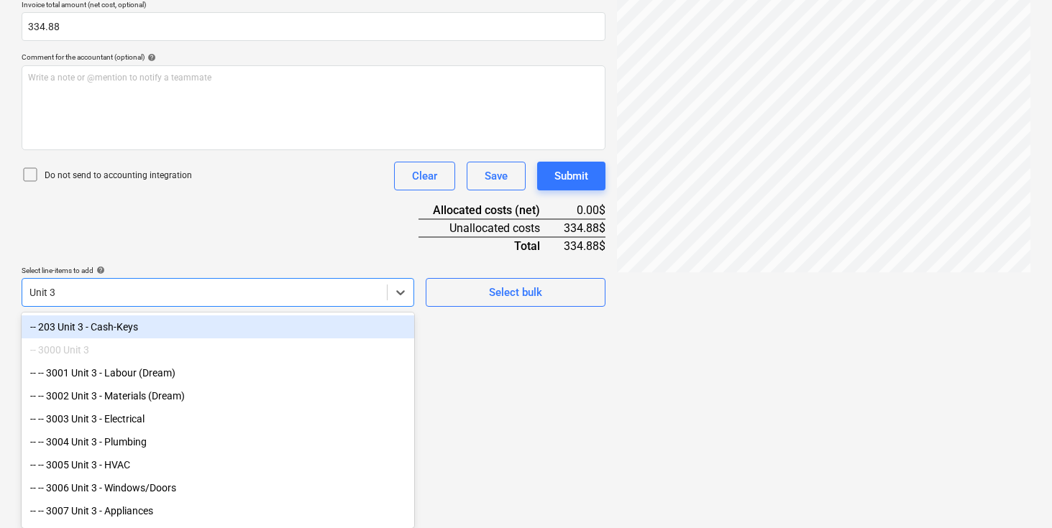
scroll to position [367, 0]
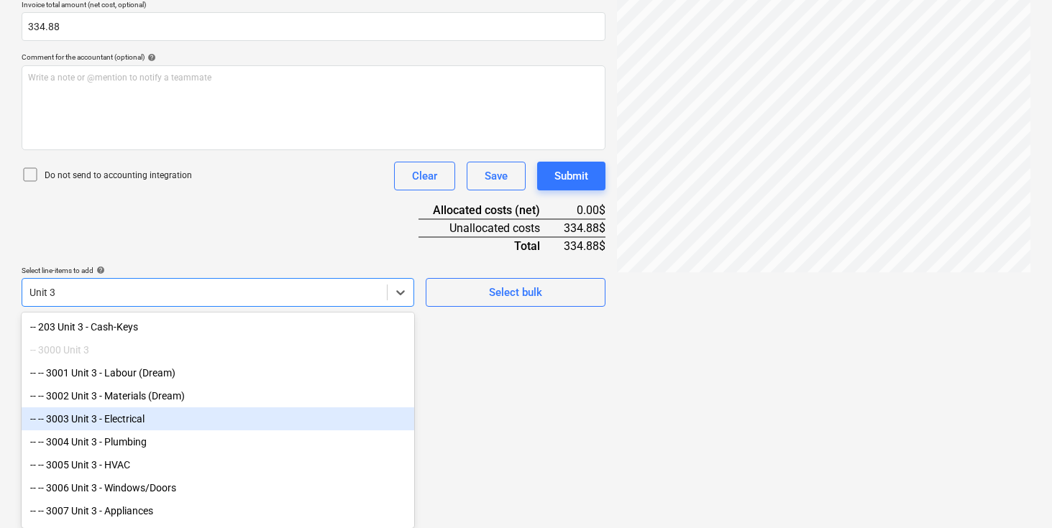
click at [150, 412] on div "-- -- 3003 Unit 3 - Electrical" at bounding box center [218, 419] width 392 height 23
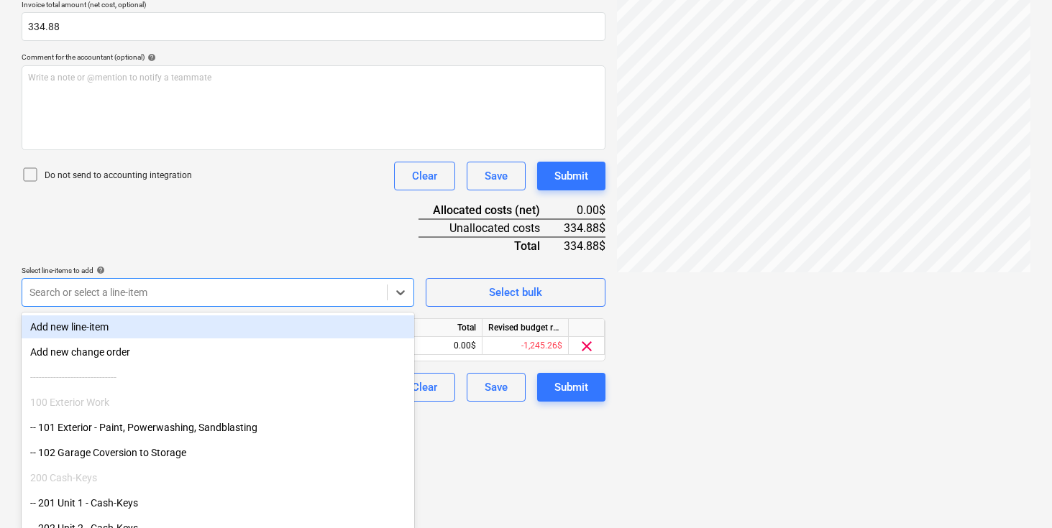
click at [259, 259] on div "Document name help [DATE] Invoice number (optional) help [DATE] An invoice with…" at bounding box center [314, 129] width 584 height 545
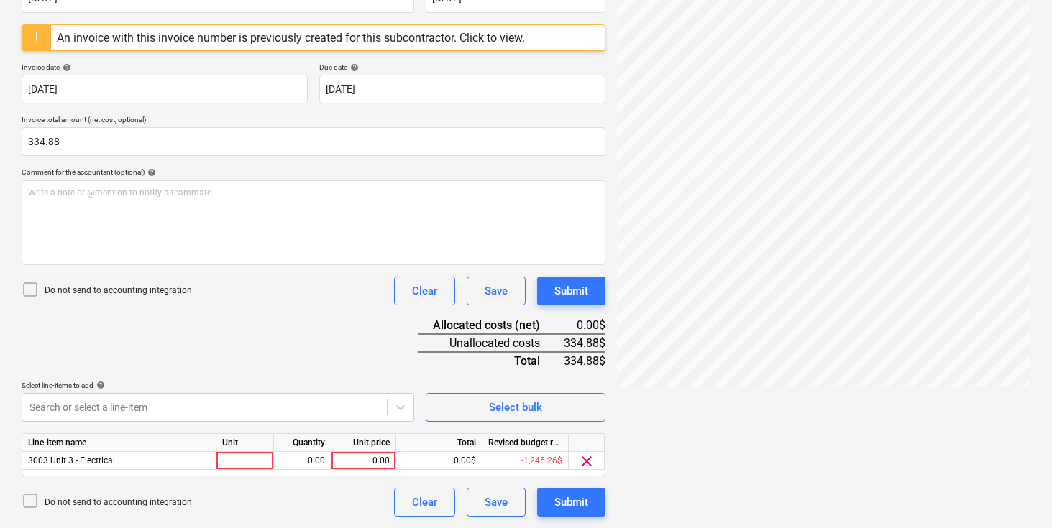
scroll to position [252, 0]
click at [232, 462] on div at bounding box center [244, 461] width 57 height 18
click at [249, 456] on input at bounding box center [244, 460] width 57 height 17
type input "pcs"
type input "334.88"
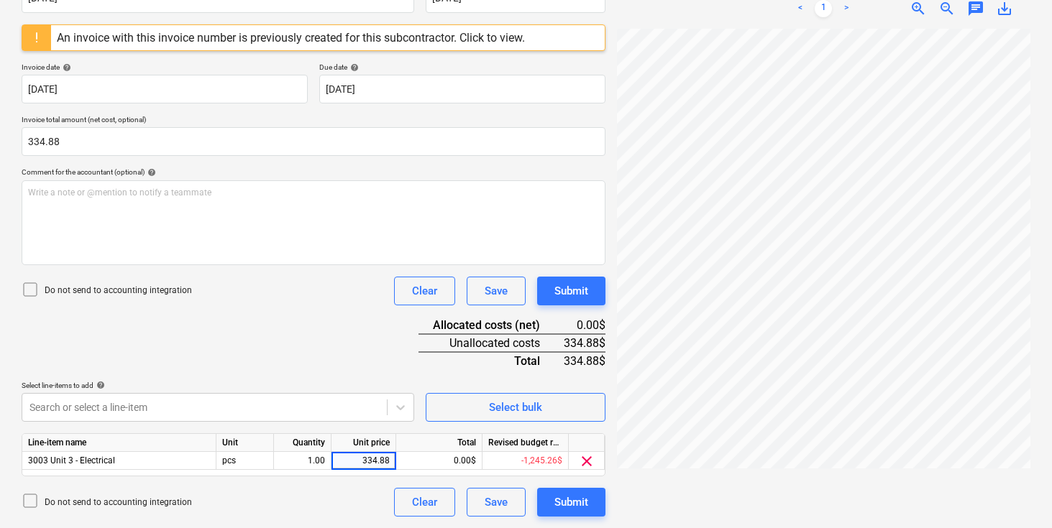
click at [276, 339] on div "Document name help [DATE] Invoice number (optional) help [DATE] An invoice with…" at bounding box center [314, 244] width 584 height 545
click at [588, 494] on button "Submit" at bounding box center [571, 502] width 68 height 29
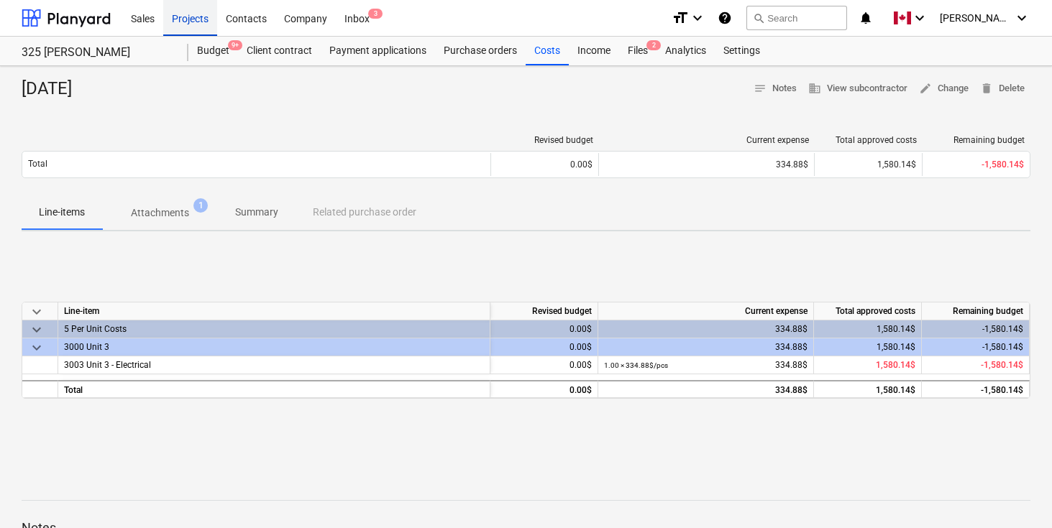
click at [192, 20] on div "Projects" at bounding box center [190, 17] width 54 height 37
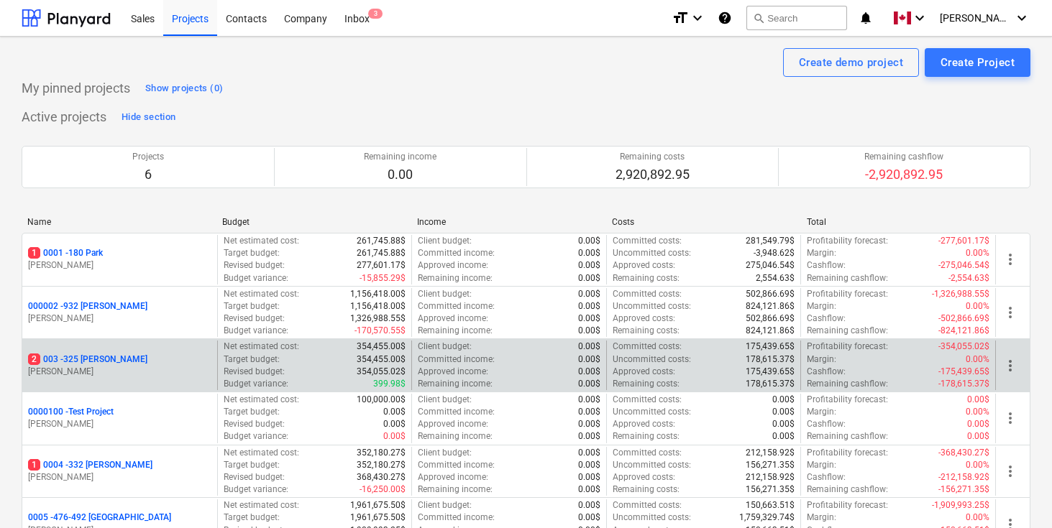
click at [94, 354] on p "2 003 - 325 [PERSON_NAME]" at bounding box center [87, 360] width 119 height 12
